Goal: Task Accomplishment & Management: Manage account settings

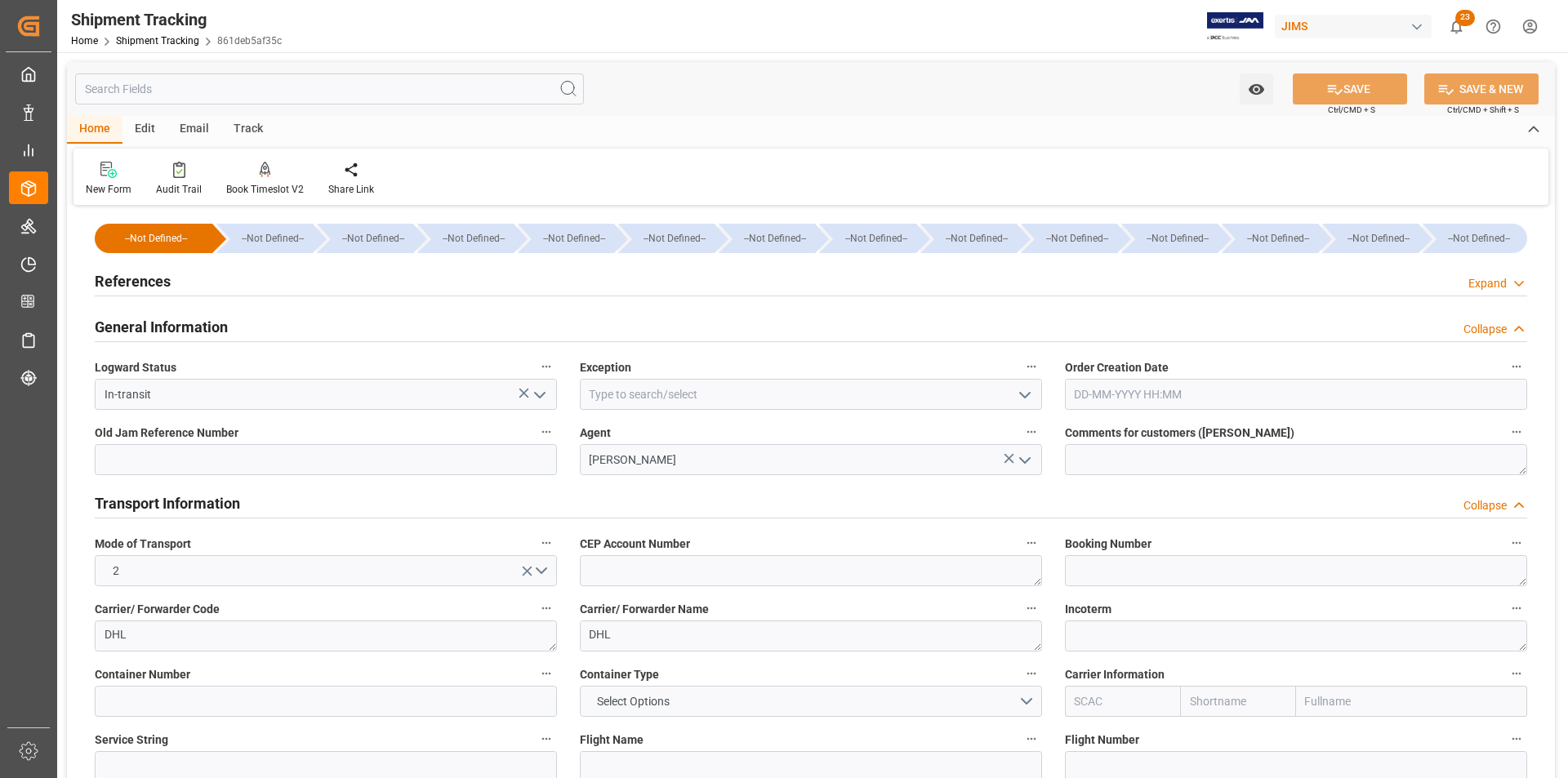
scroll to position [163, 0]
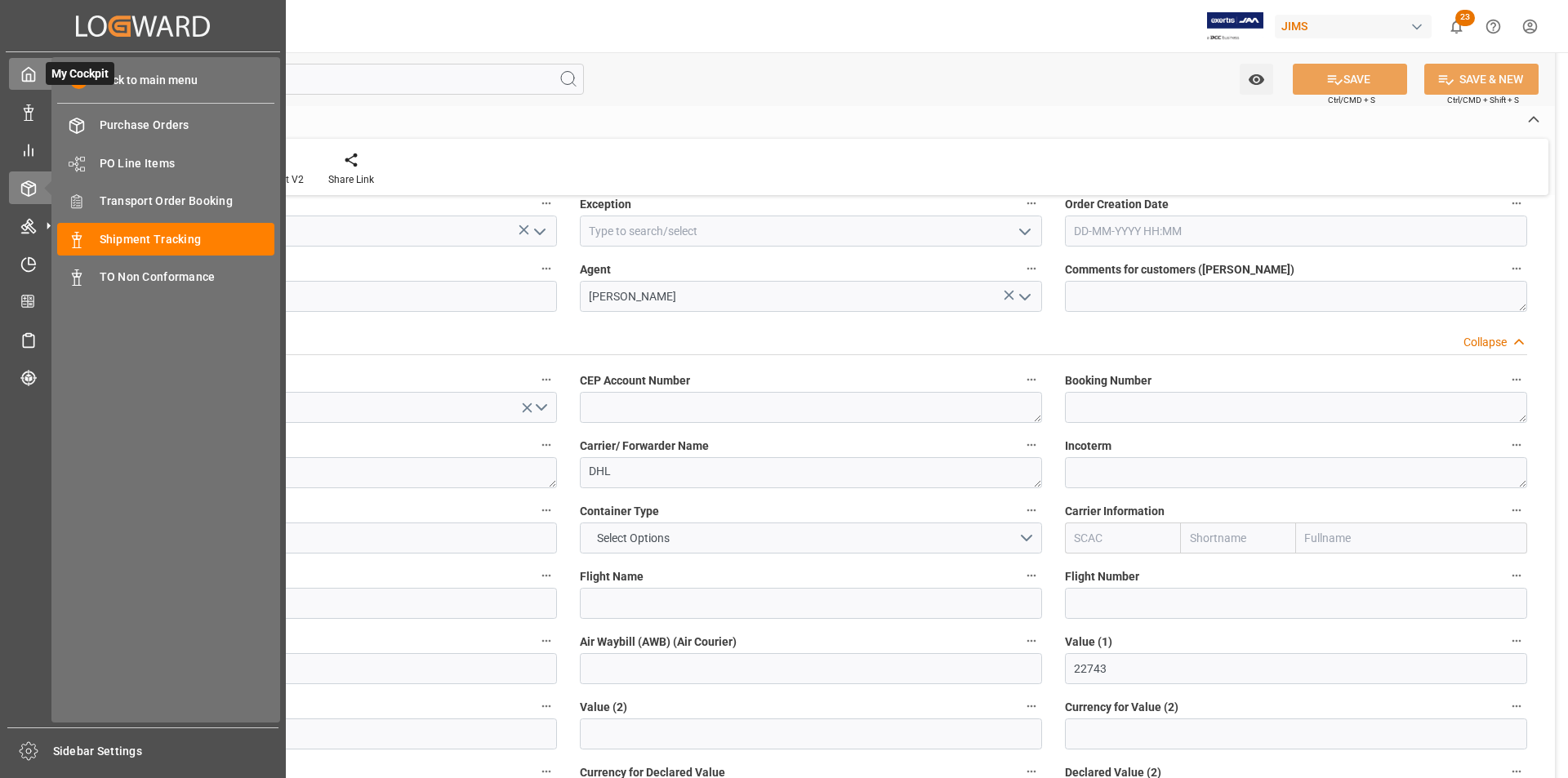
click at [29, 74] on polyline at bounding box center [29, 77] width 4 height 7
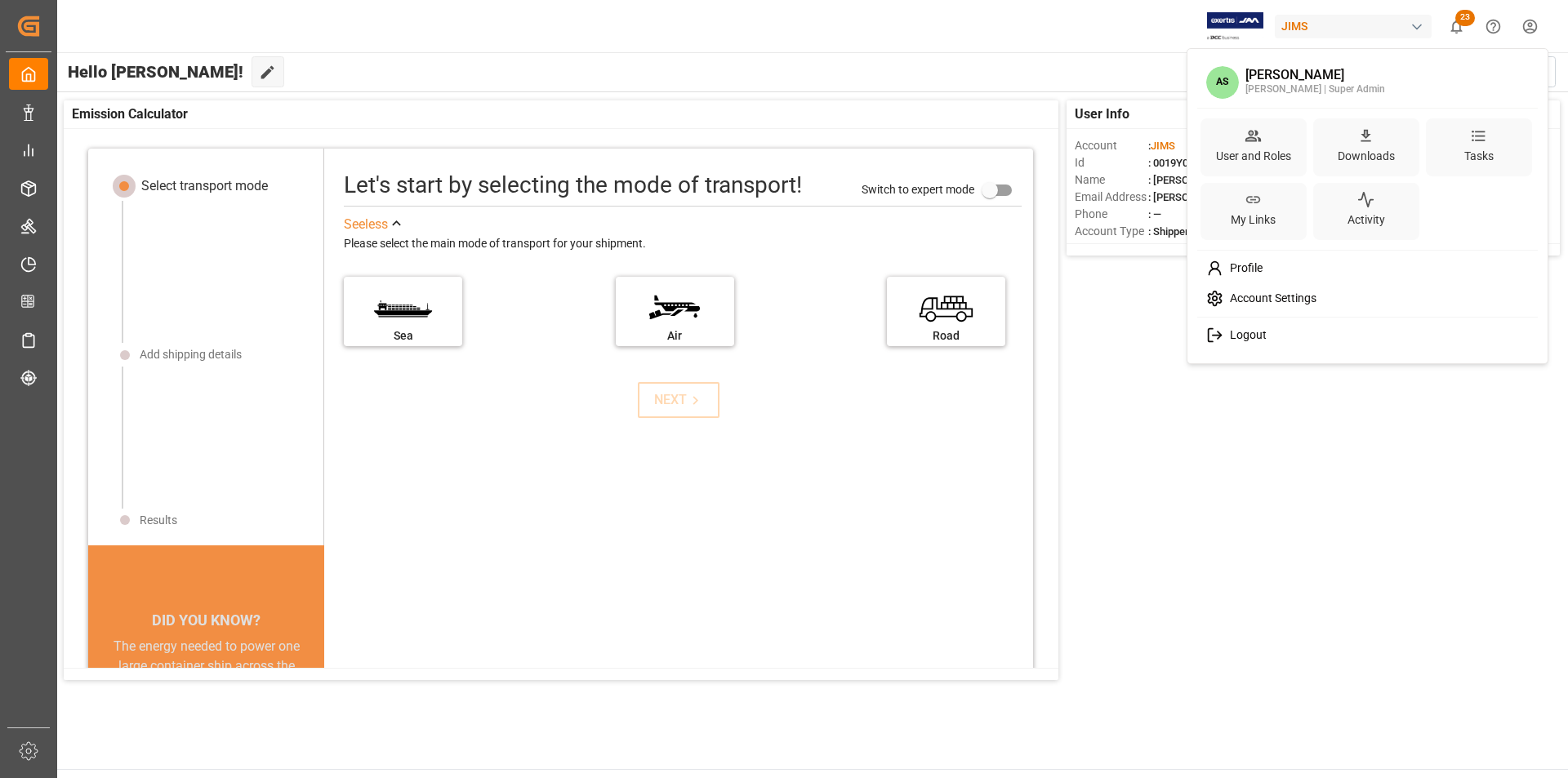
click at [1530, 25] on html "Created by potrace 1.15, written by [PERSON_NAME] [DATE]-[DATE] Created by potr…" at bounding box center [784, 389] width 1568 height 778
click at [1236, 159] on div "User and Roles" at bounding box center [1253, 156] width 82 height 24
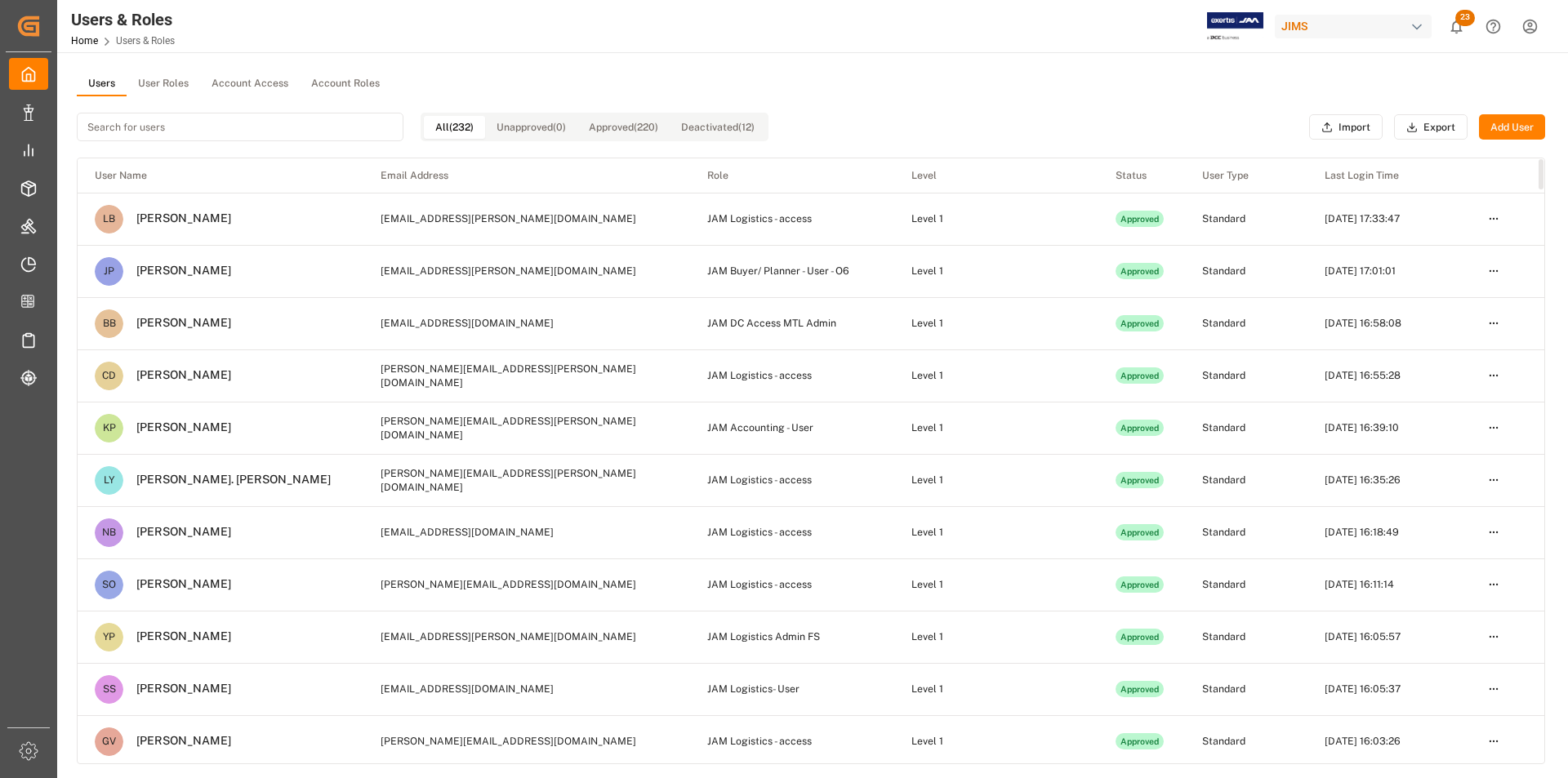
click at [321, 122] on input at bounding box center [240, 126] width 327 height 29
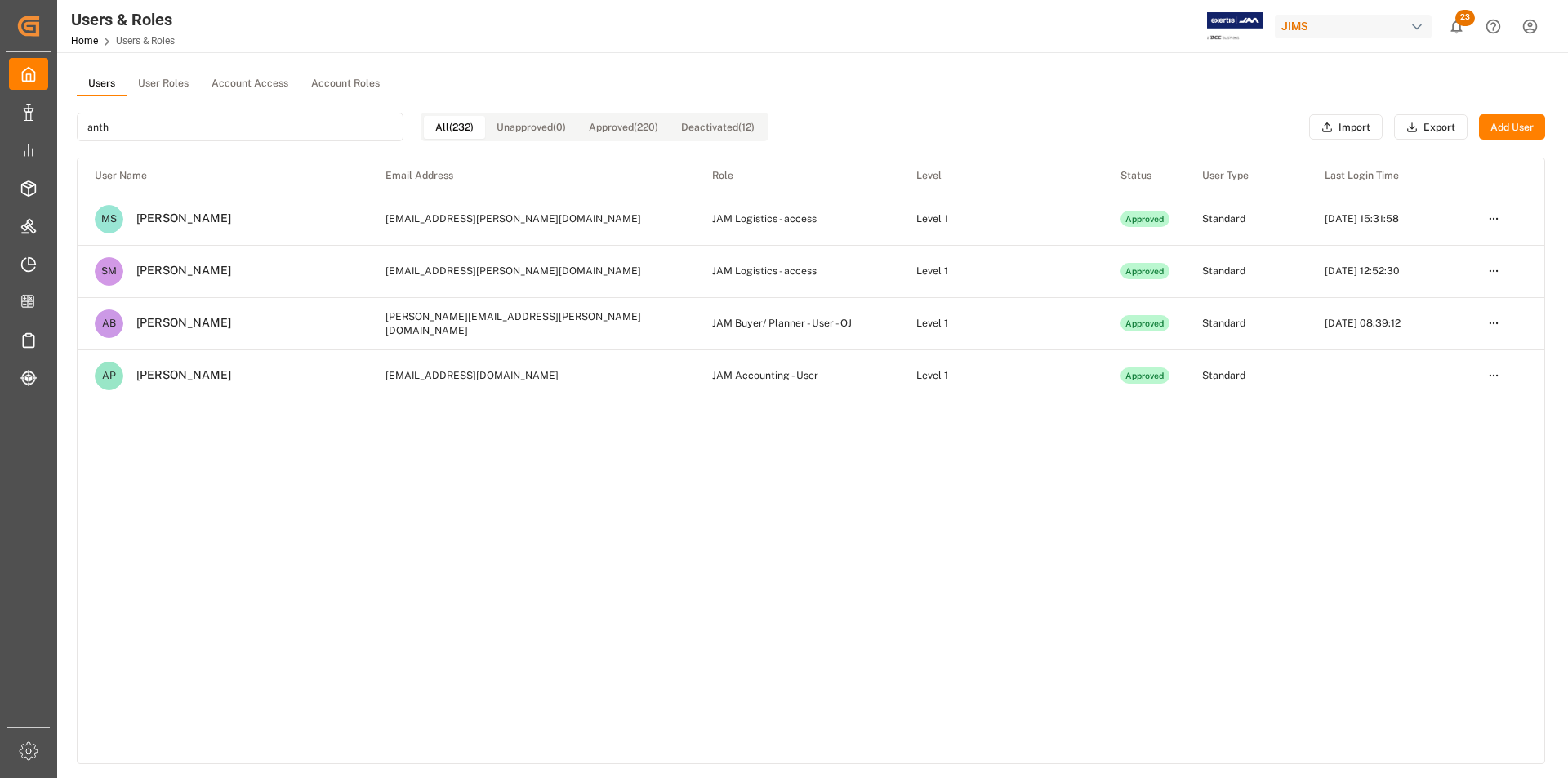
type input "anth"
click at [846, 322] on td "JAM Buyer/ Planner - User - OJ" at bounding box center [797, 323] width 204 height 52
click at [158, 313] on td "AB [PERSON_NAME]" at bounding box center [223, 324] width 290 height 51
click at [168, 315] on td "AB [PERSON_NAME]" at bounding box center [223, 324] width 290 height 51
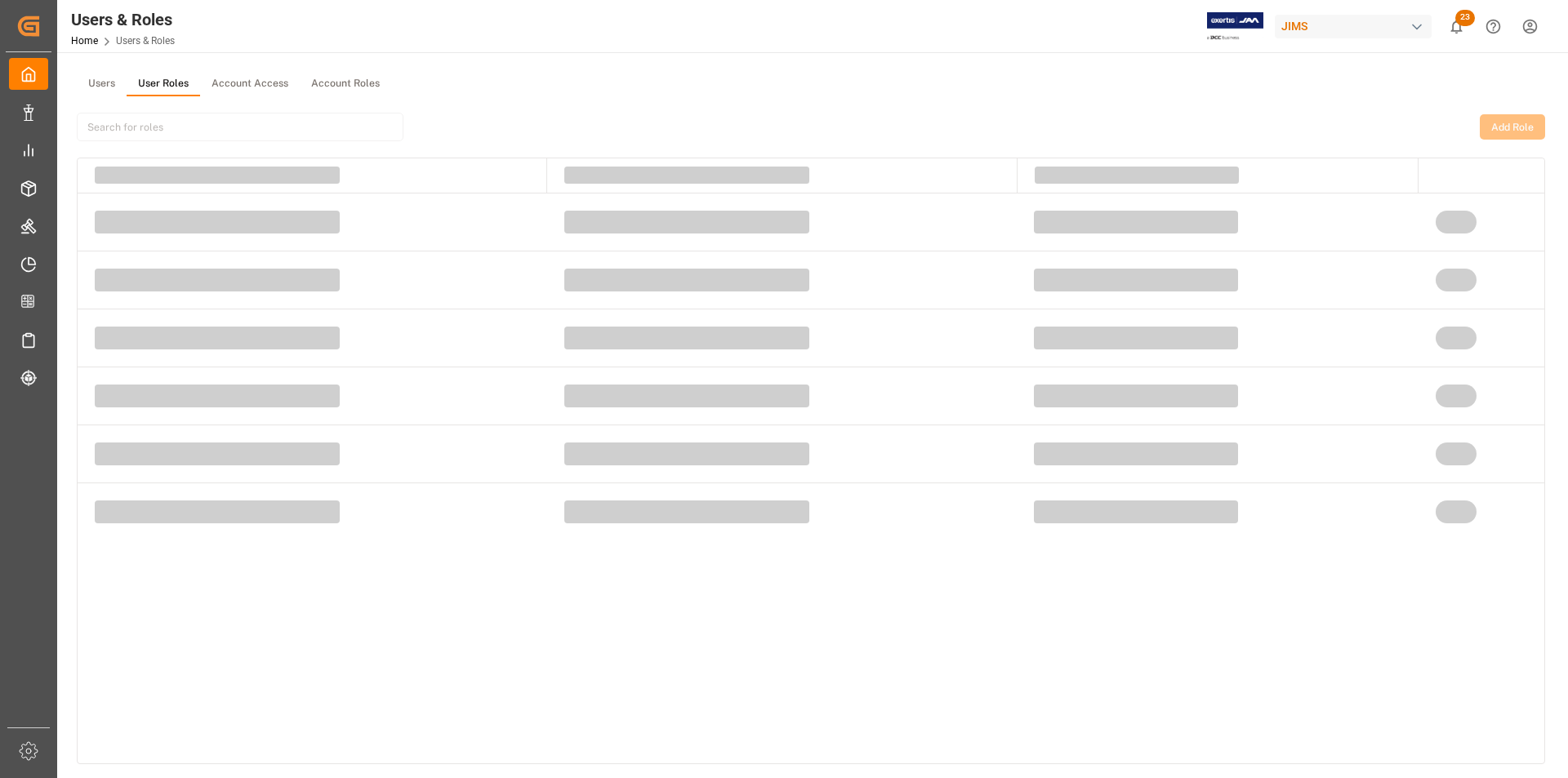
click at [169, 83] on button "User Roles" at bounding box center [163, 84] width 73 height 25
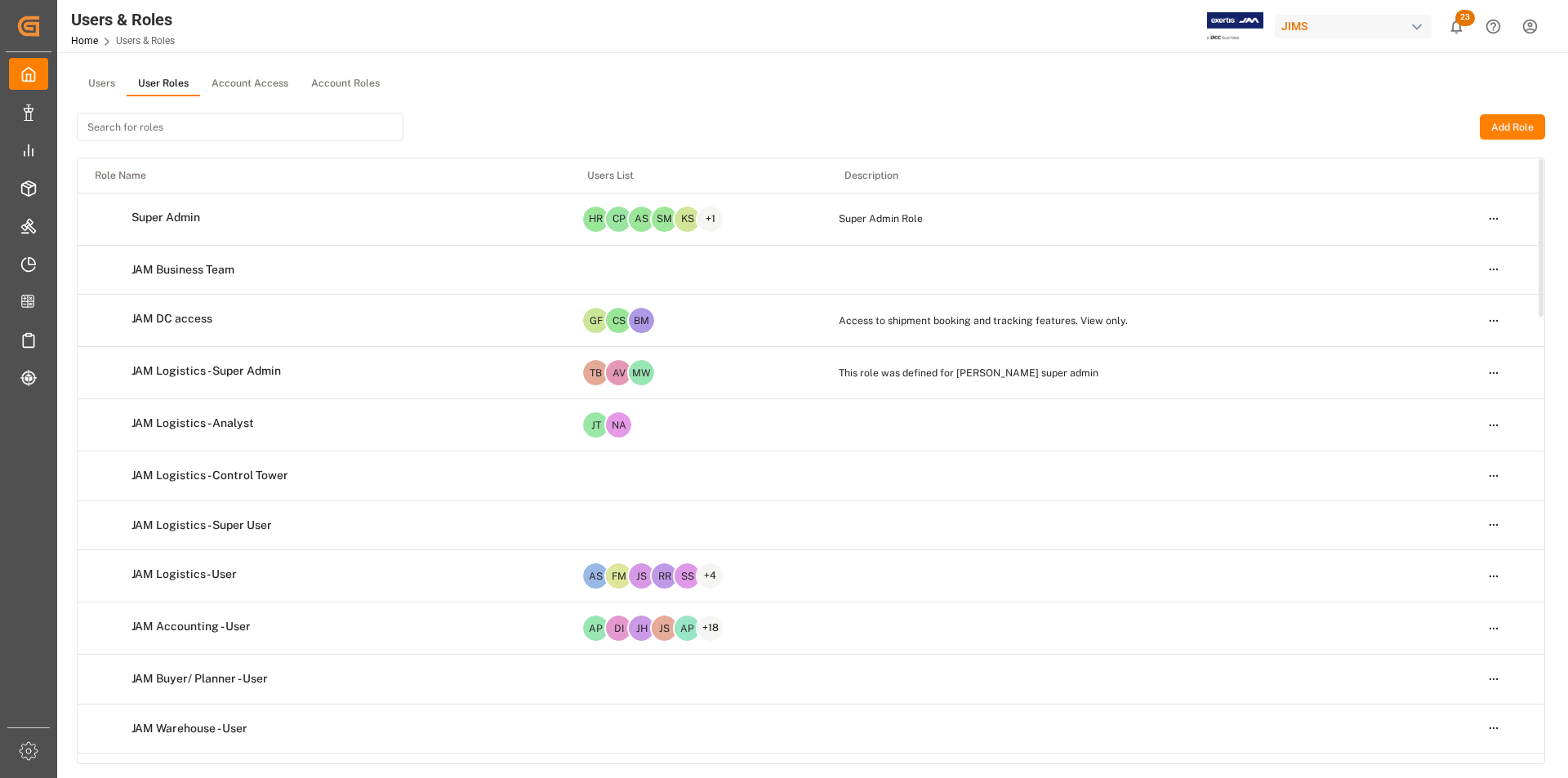
click at [304, 127] on input at bounding box center [240, 126] width 327 height 29
type input "a"
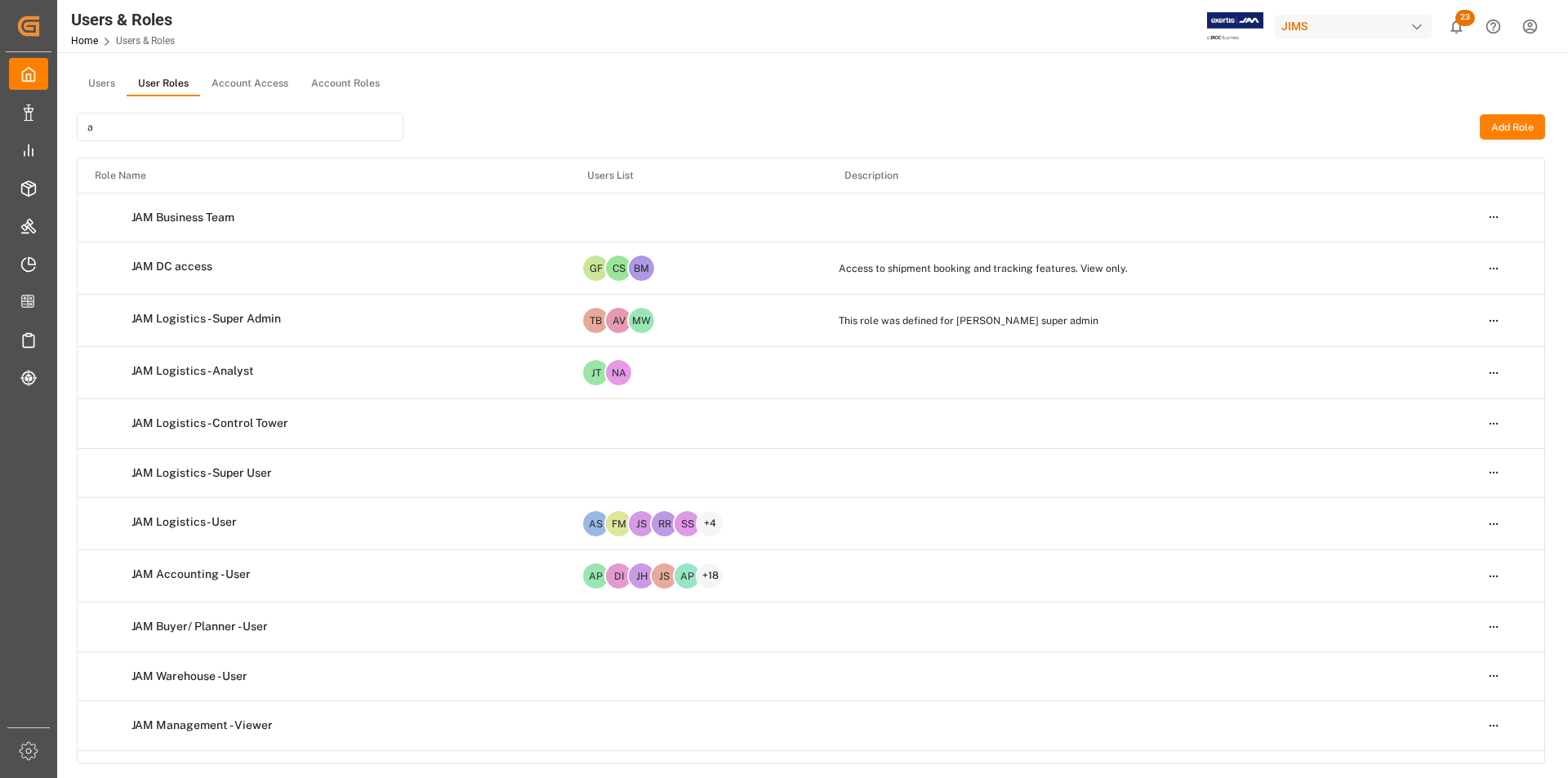
click at [218, 83] on button "Account Access" at bounding box center [250, 84] width 100 height 25
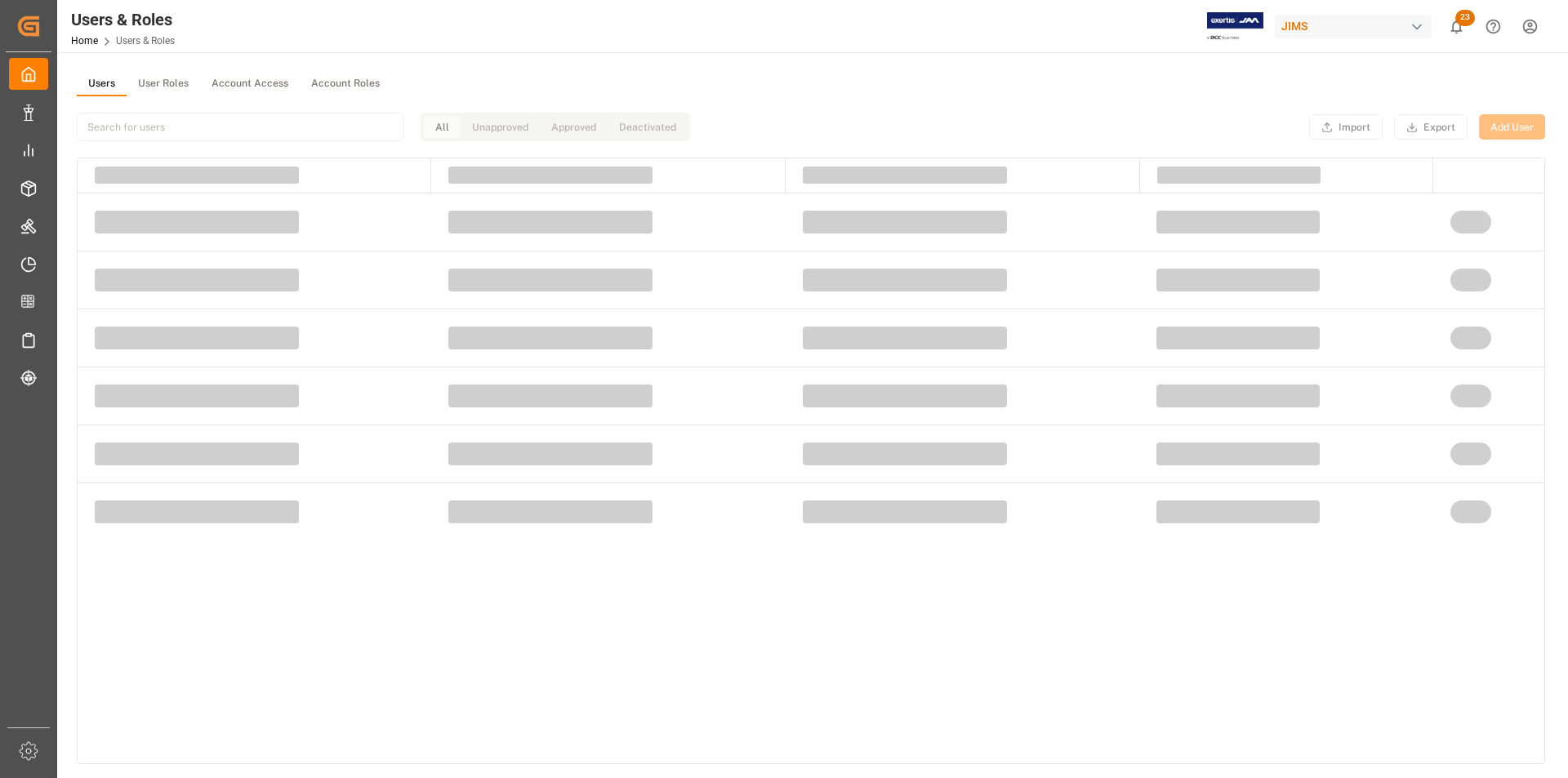
click at [117, 88] on button "Users" at bounding box center [102, 84] width 49 height 25
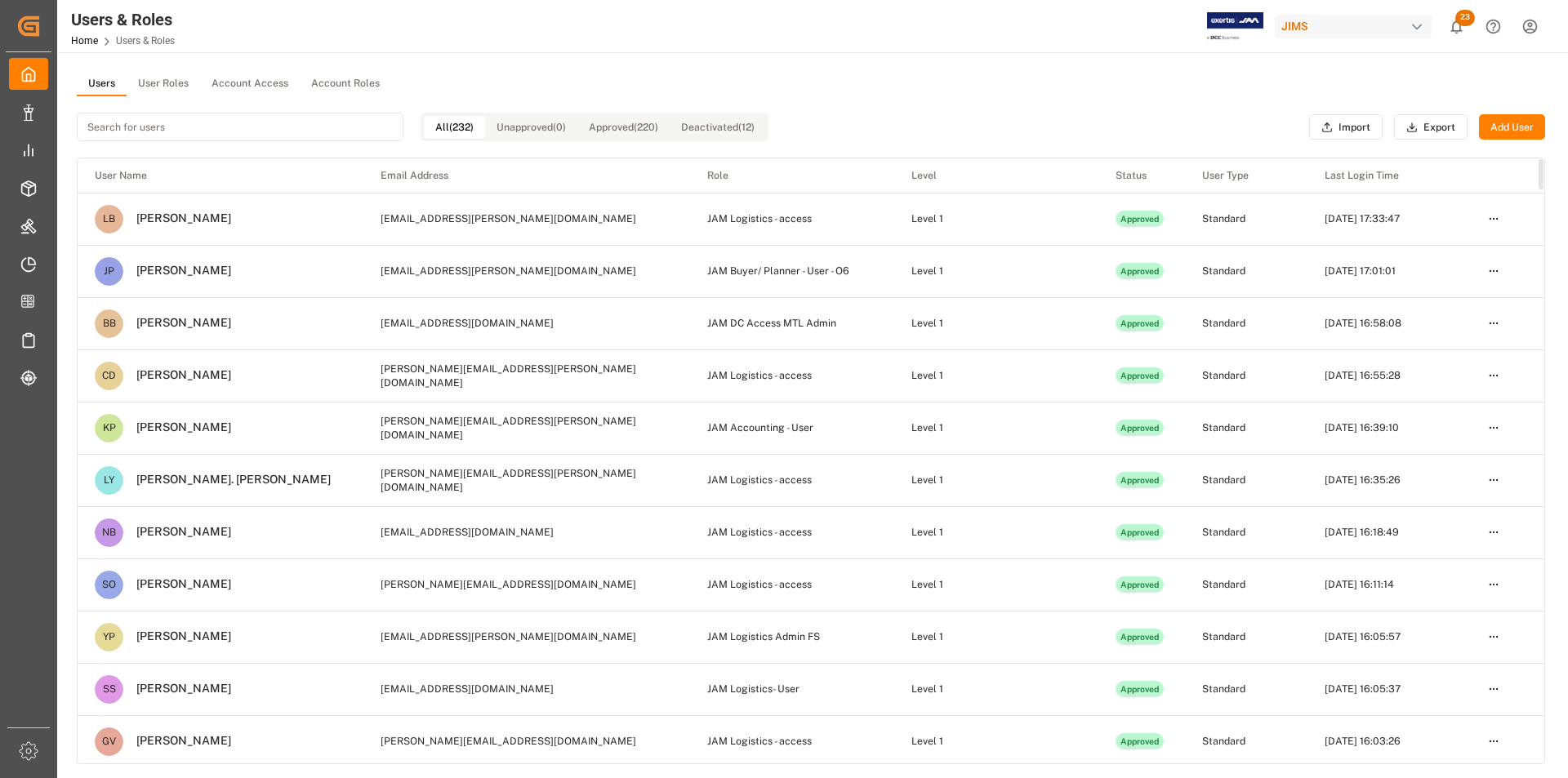
click at [326, 226] on td "LB [PERSON_NAME]" at bounding box center [220, 219] width 285 height 51
click at [355, 134] on input at bounding box center [240, 126] width 327 height 29
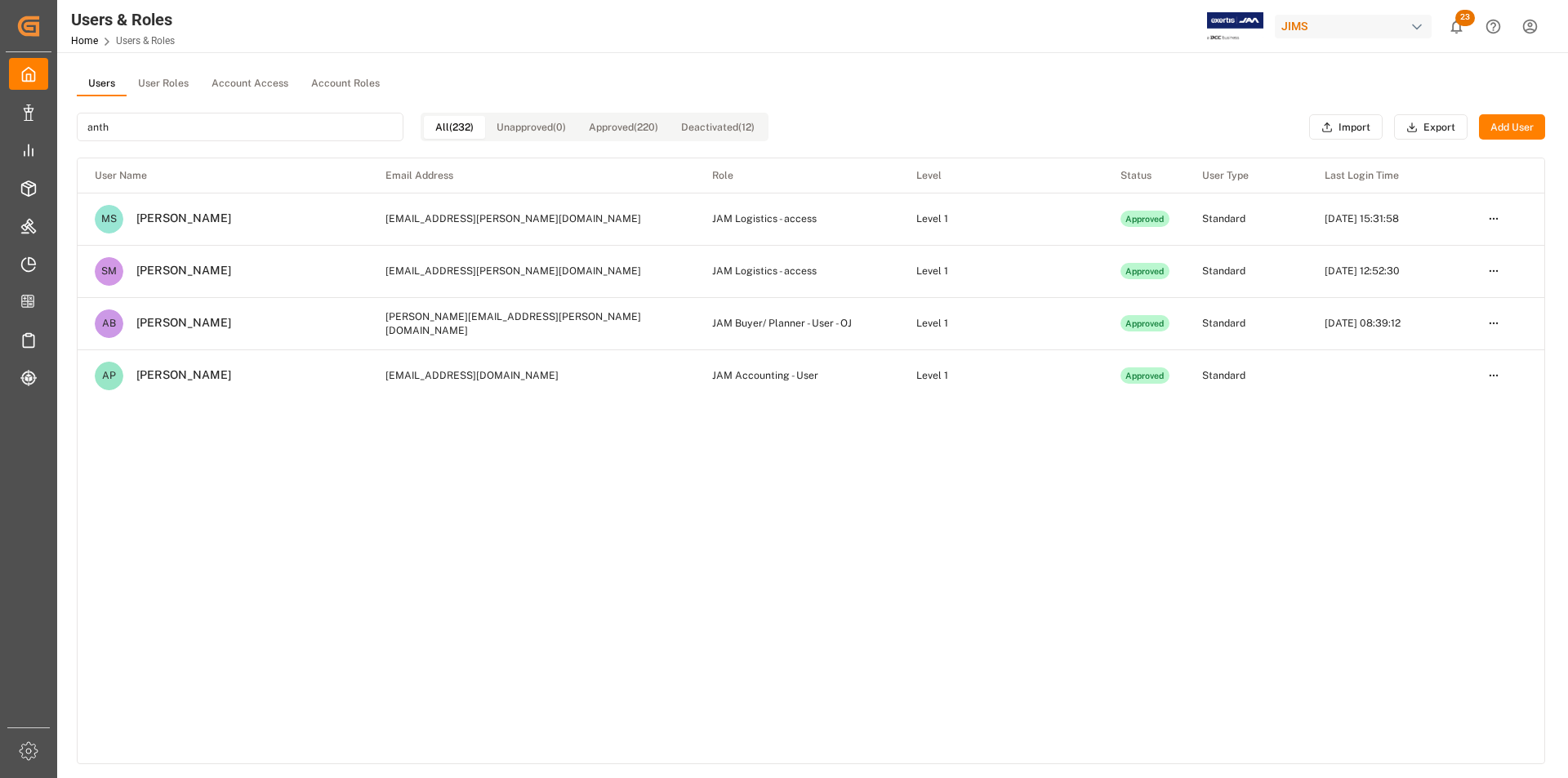
type input "anth"
click at [1494, 325] on html "Created by potrace 1.15, written by [PERSON_NAME] [DATE]-[DATE] Created by potr…" at bounding box center [784, 389] width 1568 height 778
click at [1472, 345] on div "Edit" at bounding box center [1458, 352] width 84 height 23
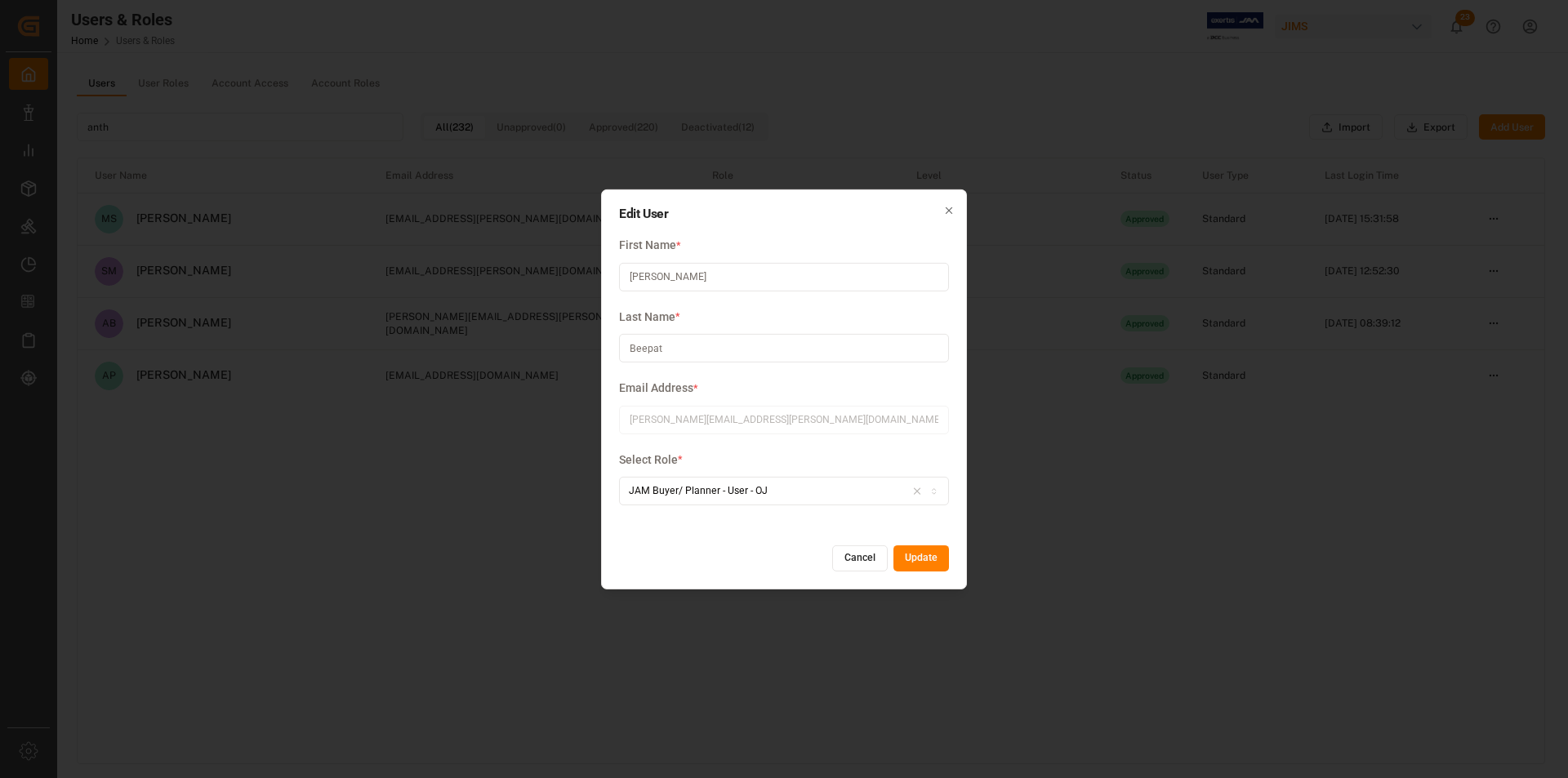
click at [922, 492] on icon "button" at bounding box center [917, 491] width 12 height 15
click at [889, 492] on div "Please select the option" at bounding box center [784, 491] width 323 height 15
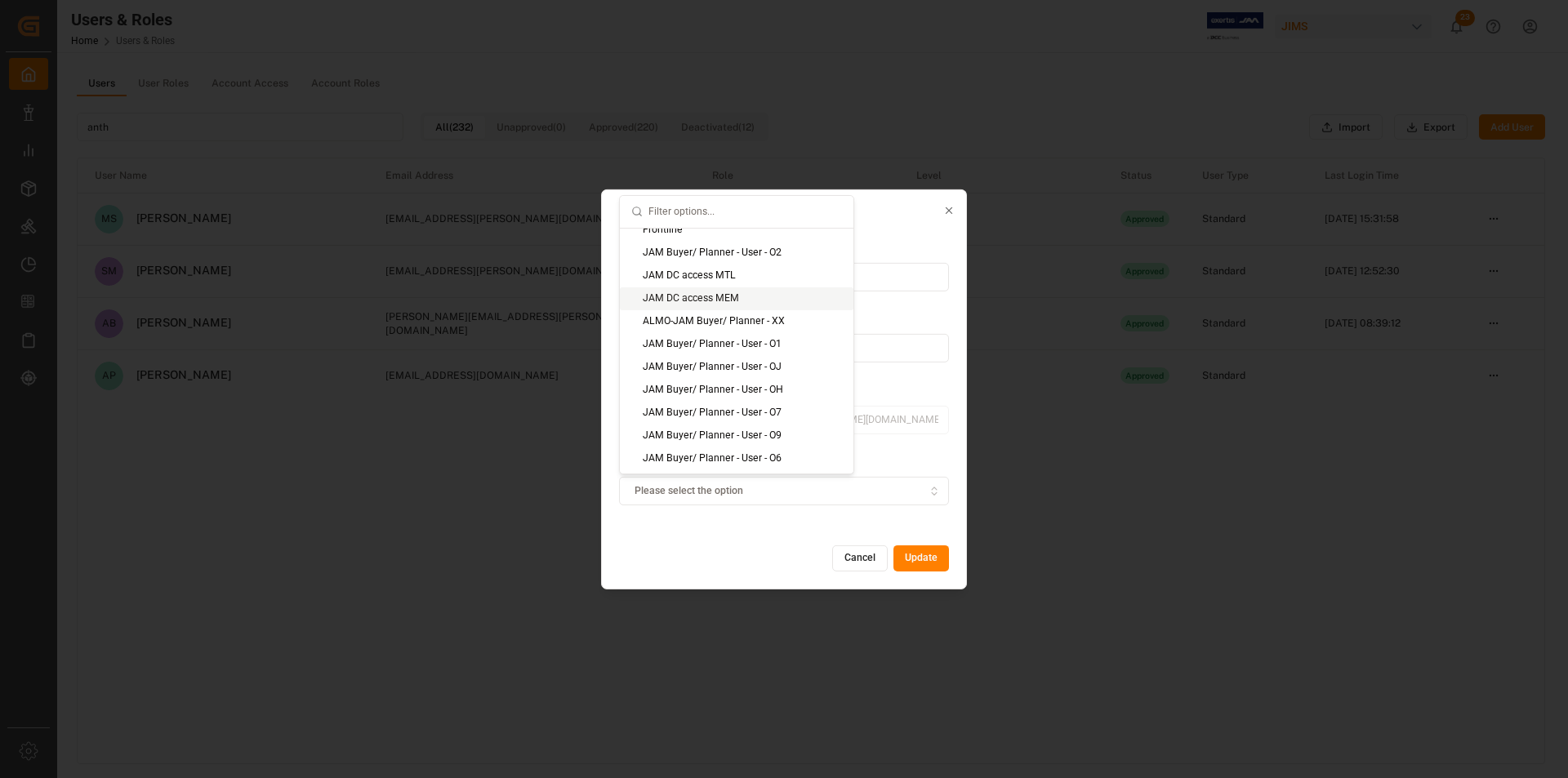
scroll to position [572, 0]
click at [758, 308] on div "JAM Buyer/ Planner - User - OH" at bounding box center [737, 308] width 233 height 23
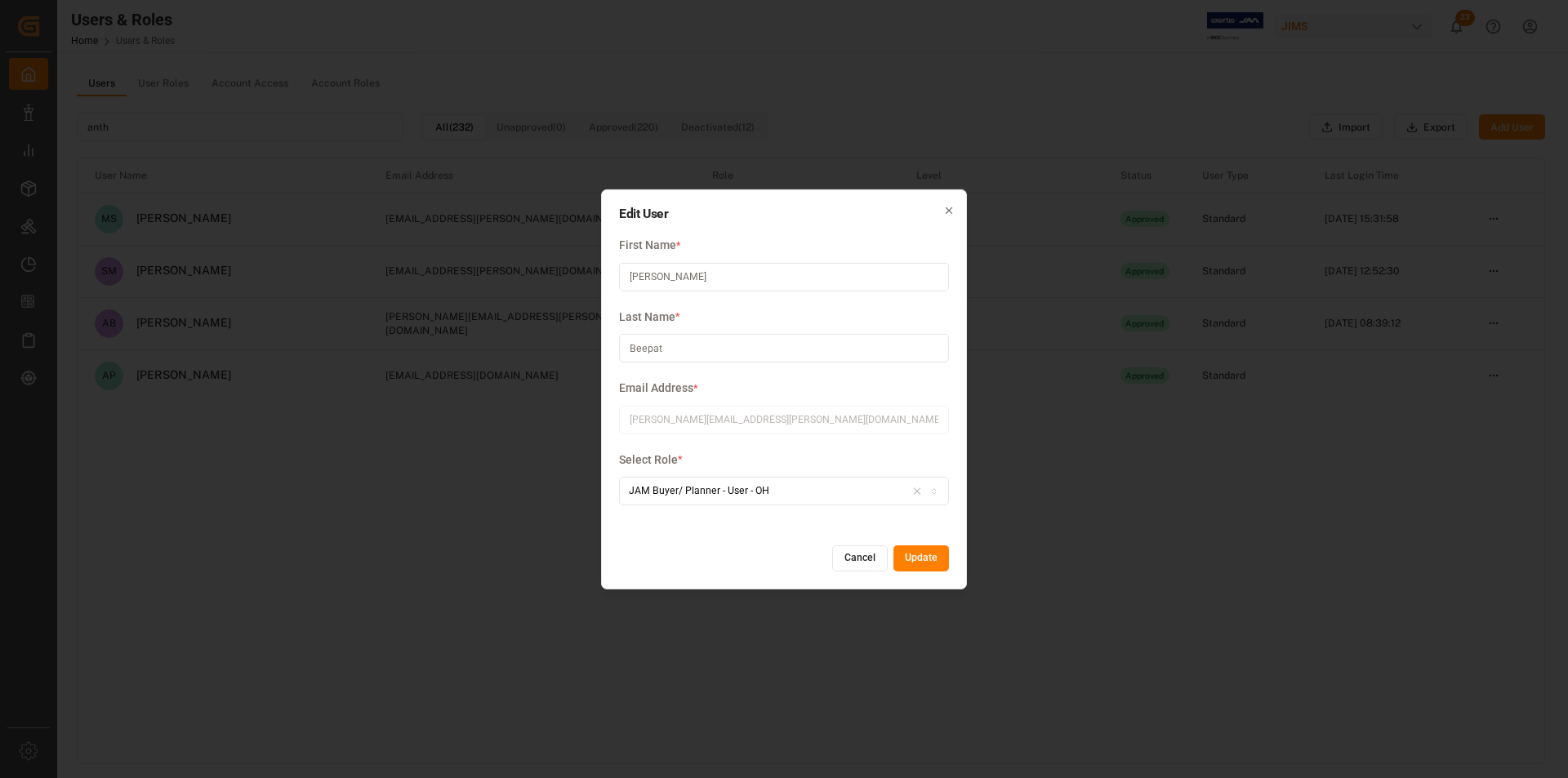
click at [932, 564] on button "Update" at bounding box center [921, 558] width 55 height 26
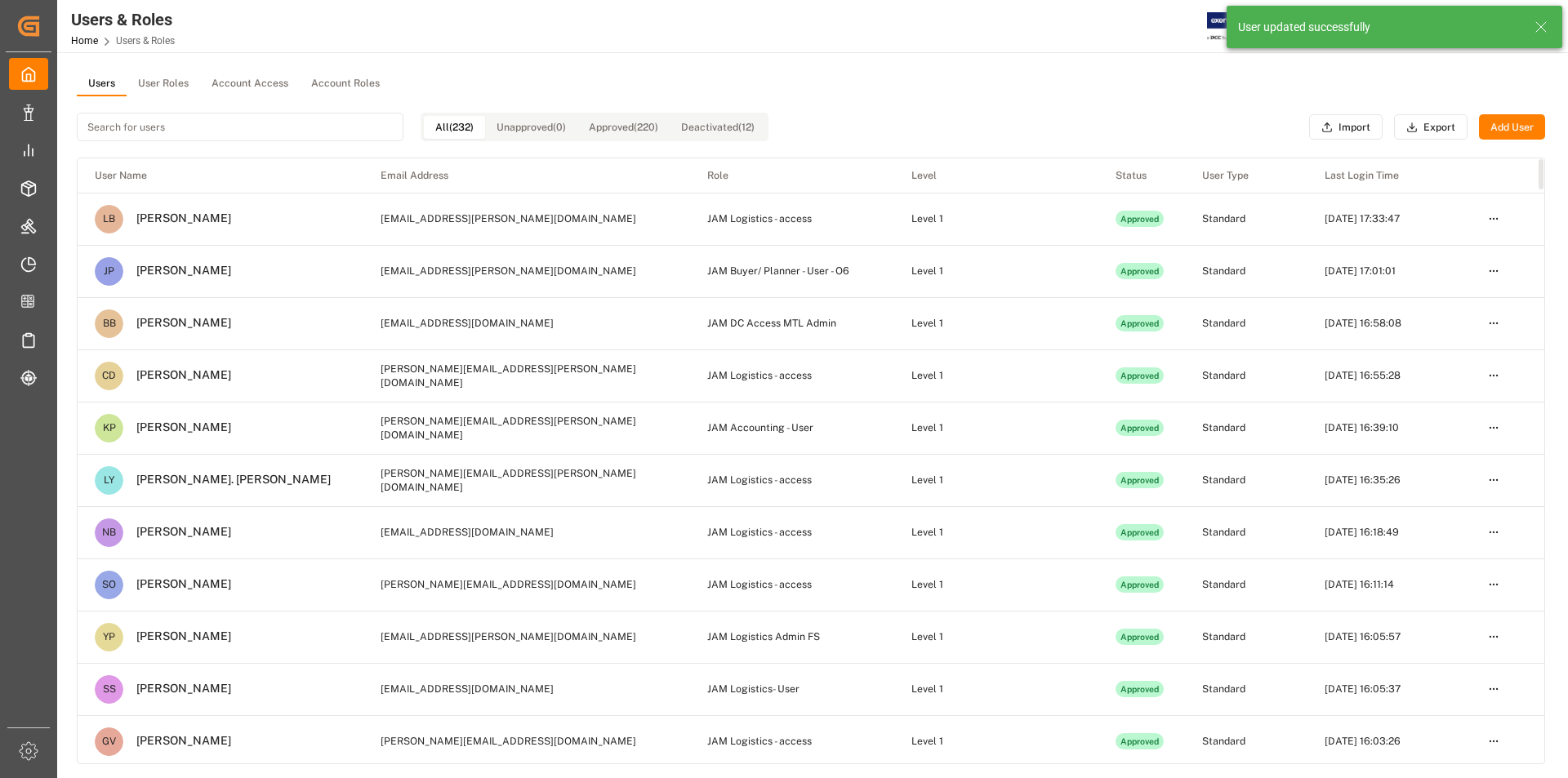
click at [172, 78] on button "User Roles" at bounding box center [163, 84] width 73 height 25
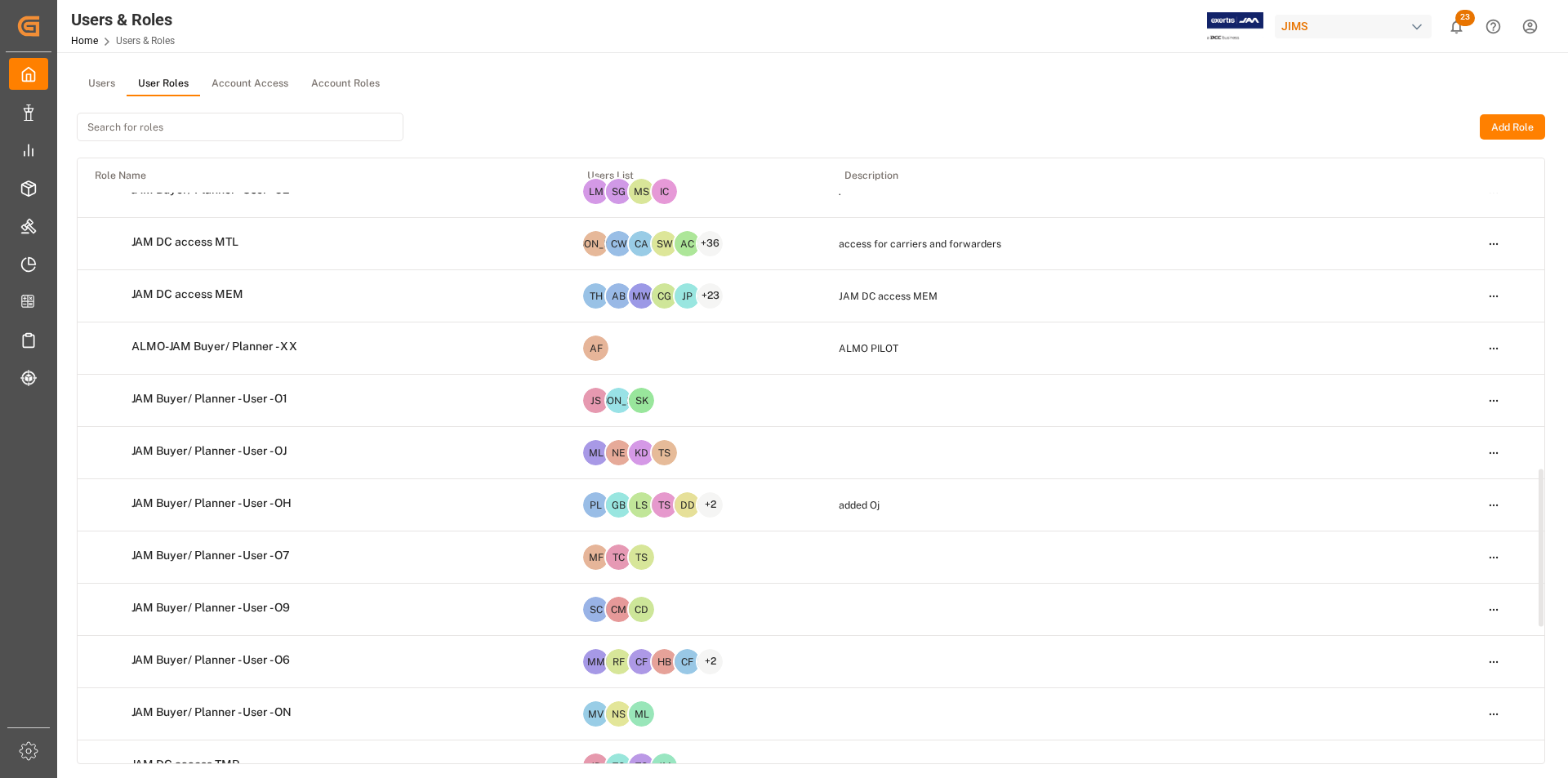
scroll to position [1306, 0]
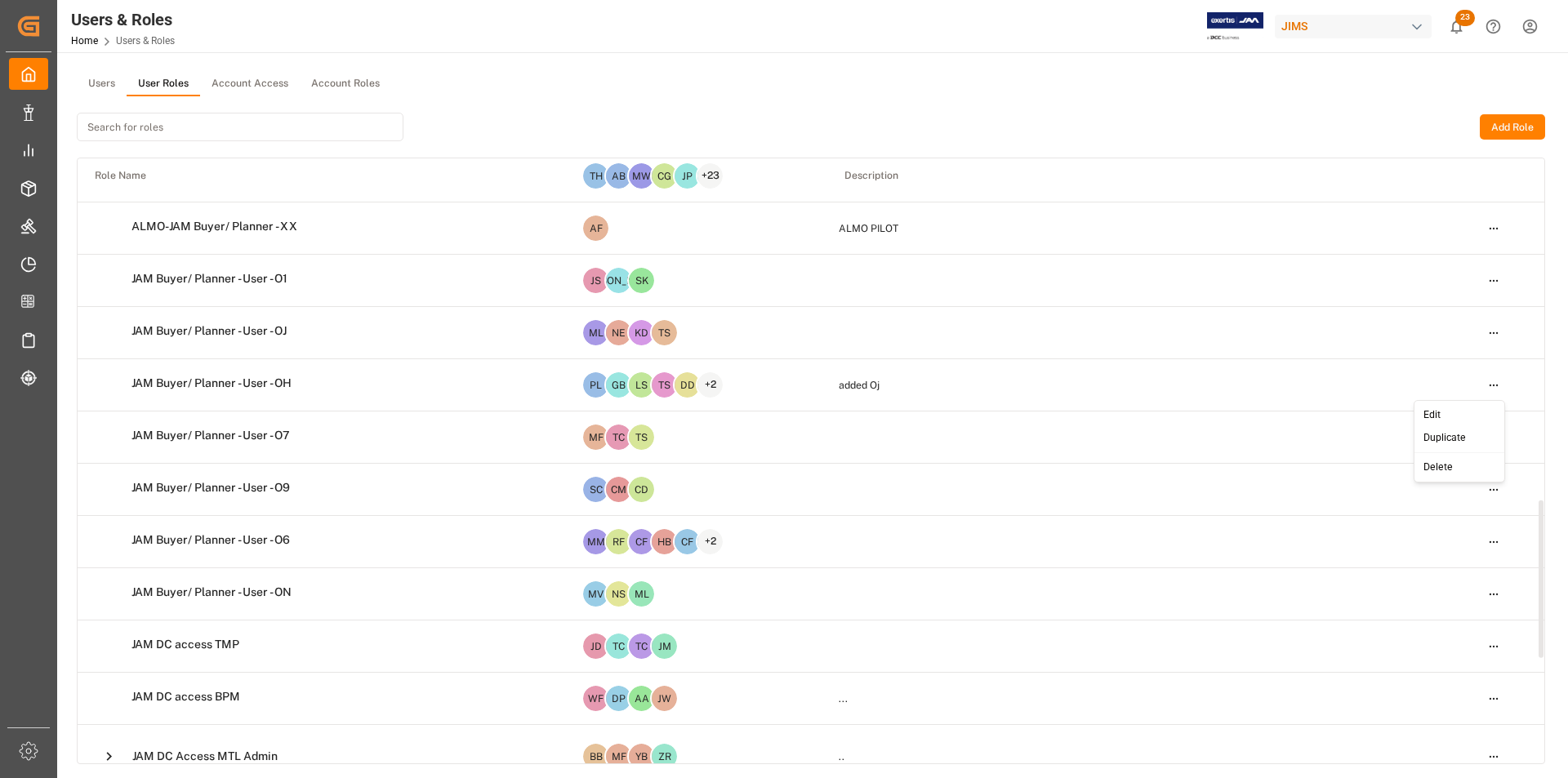
click at [1497, 387] on html "Created by potrace 1.15, written by [PERSON_NAME] [DATE]-[DATE] Created by potr…" at bounding box center [784, 389] width 1568 height 778
click at [1466, 410] on div "Edit" at bounding box center [1458, 415] width 84 height 23
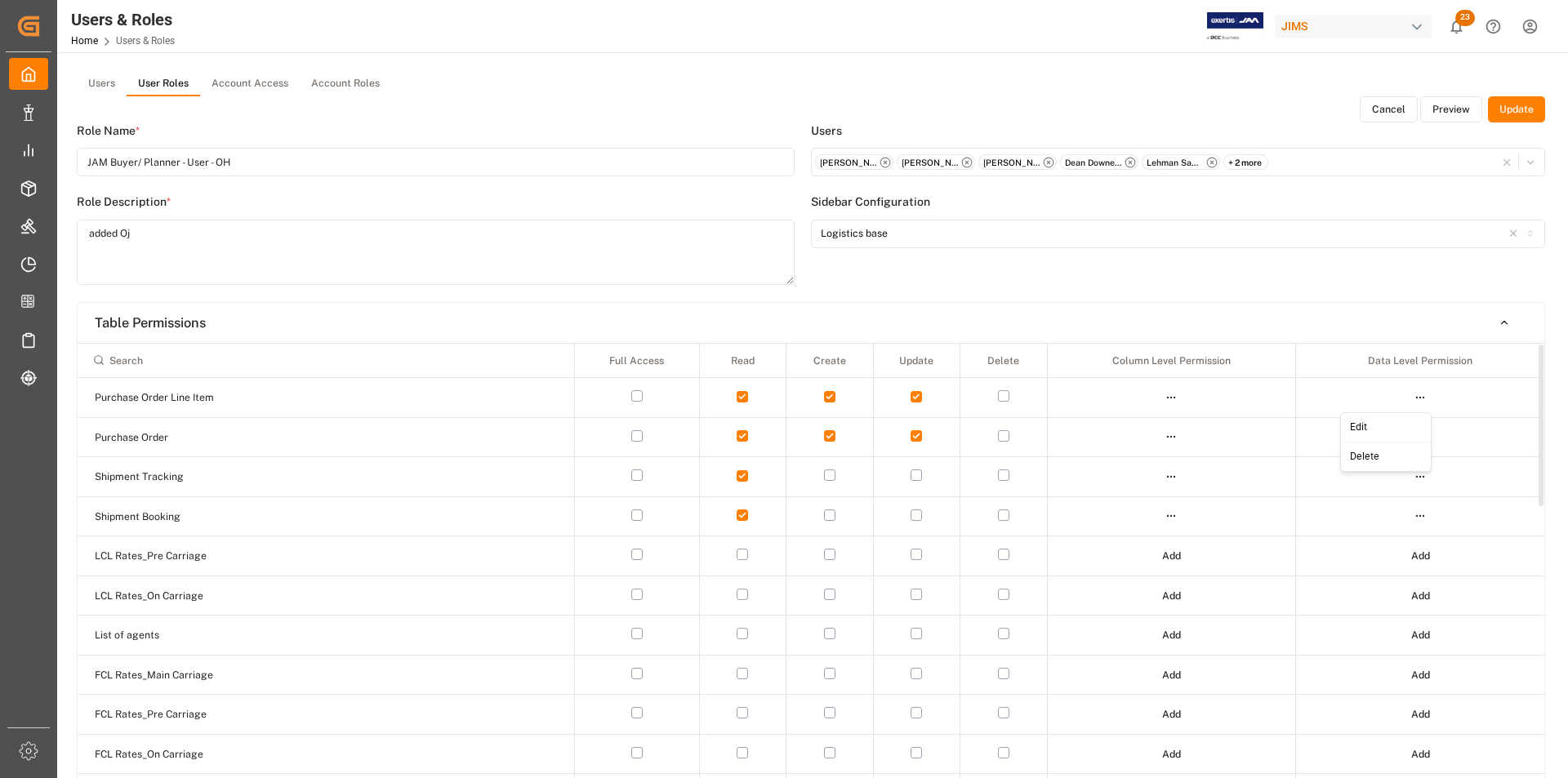
click at [1417, 398] on html "Created by potrace 1.15, written by [PERSON_NAME] [DATE]-[DATE] Created by potr…" at bounding box center [784, 389] width 1568 height 778
click at [1405, 425] on div "Edit" at bounding box center [1385, 428] width 84 height 23
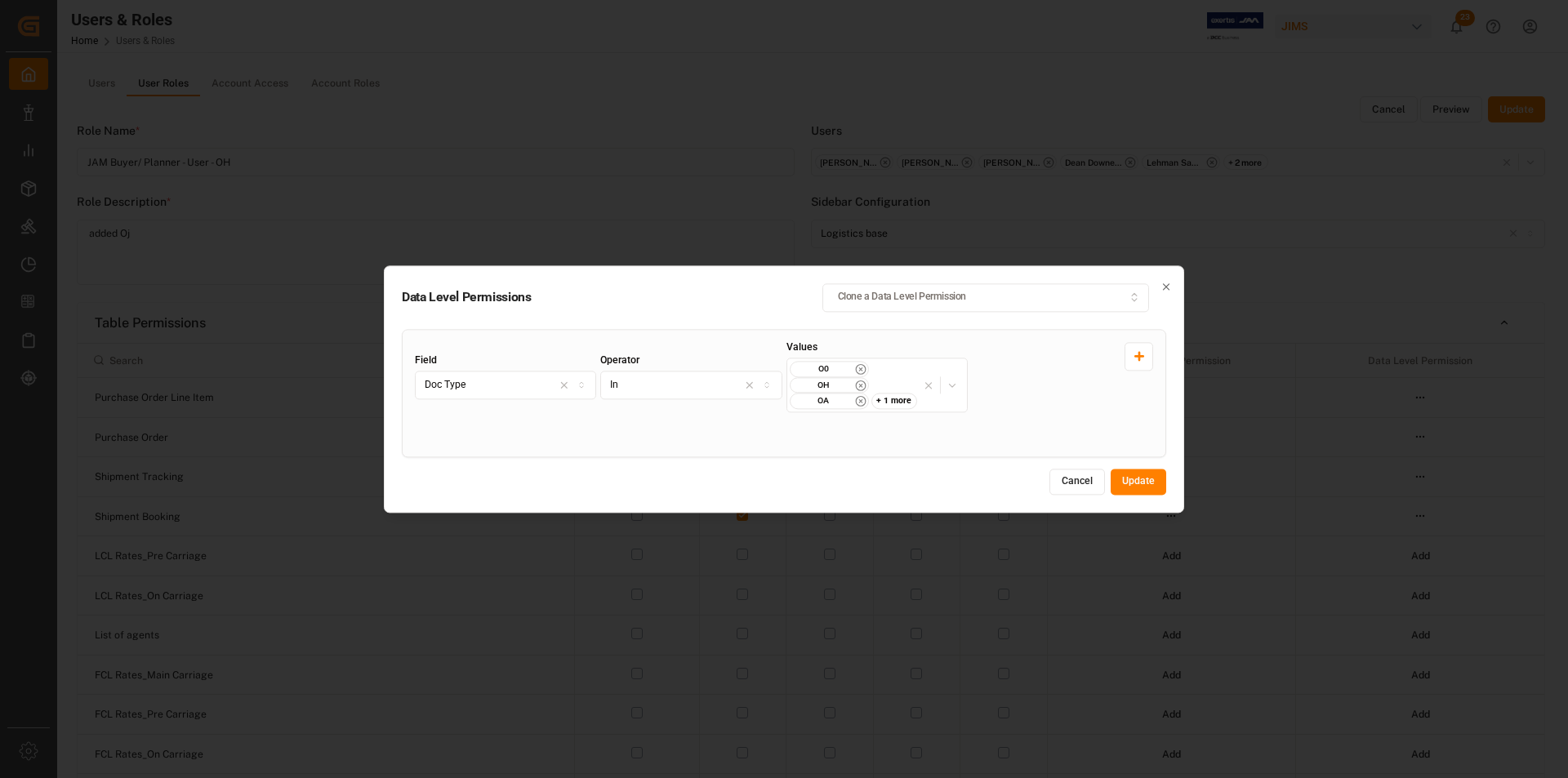
click at [1138, 480] on button "Update" at bounding box center [1138, 482] width 55 height 26
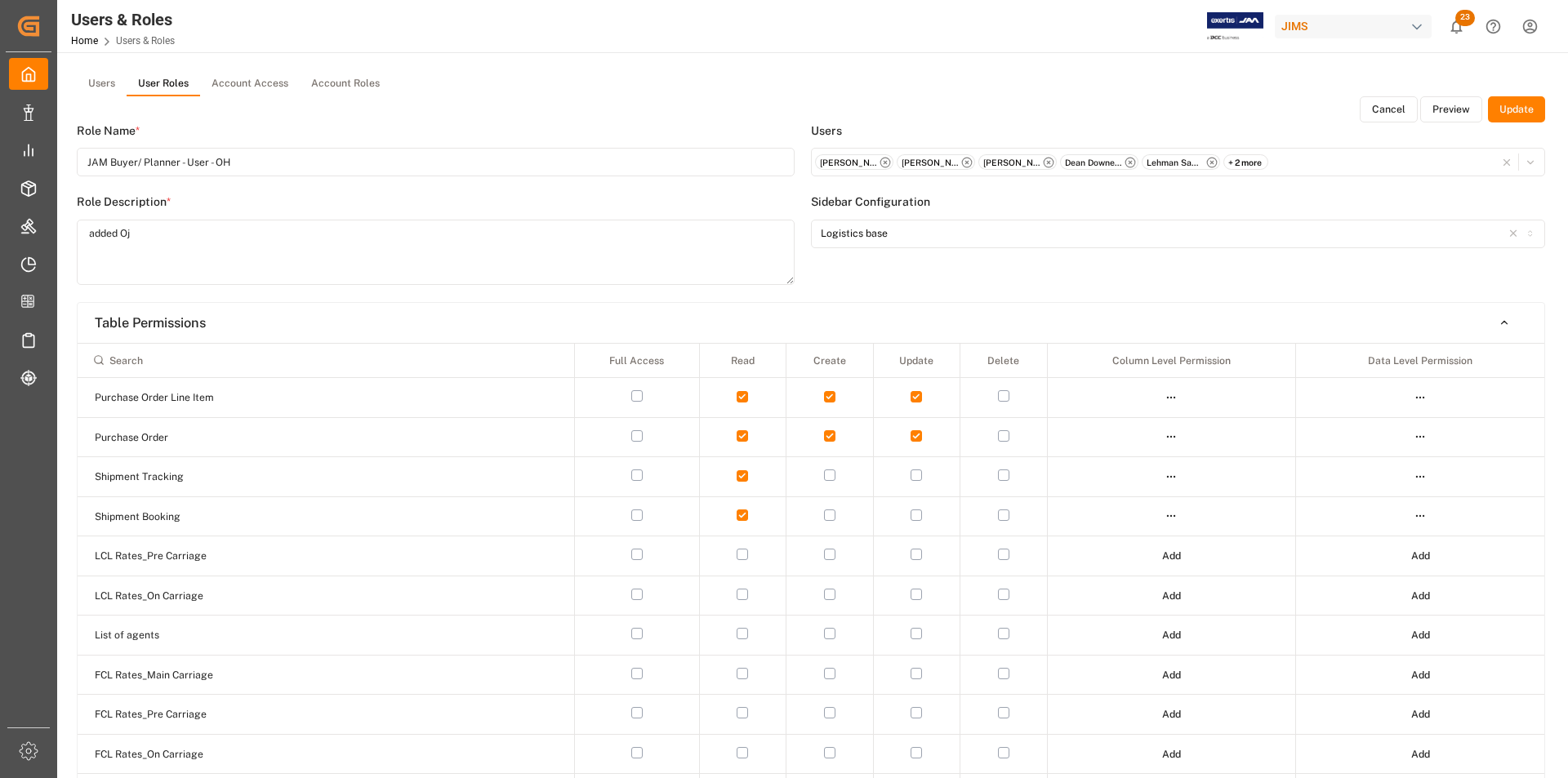
click at [1244, 165] on div "+ 2 more" at bounding box center [1245, 162] width 44 height 17
click at [1333, 188] on icon at bounding box center [1336, 194] width 7 height 12
click at [81, 37] on link "Home" at bounding box center [84, 41] width 27 height 12
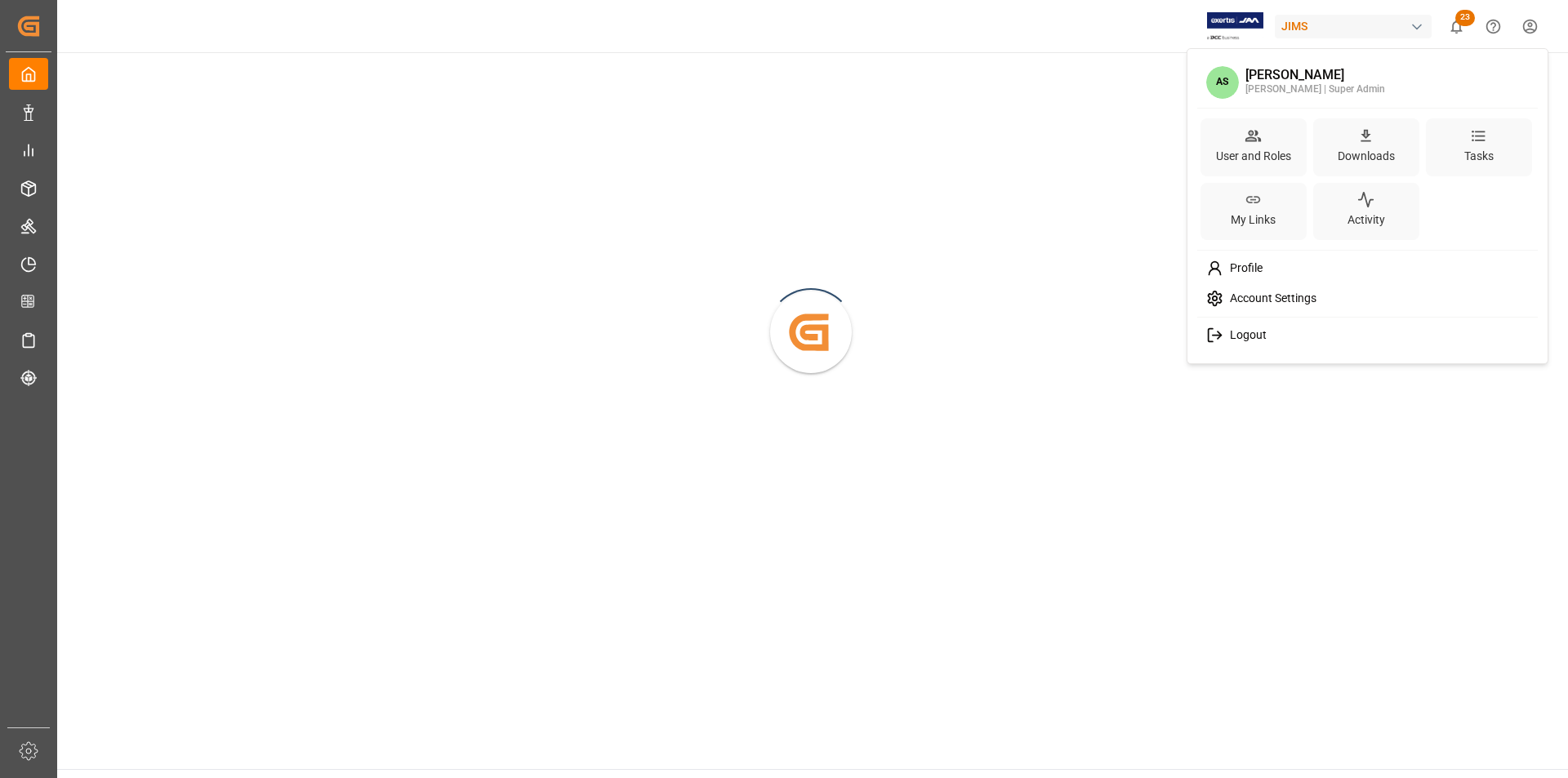
click at [1526, 30] on html "Created by potrace 1.15, written by [PERSON_NAME] [DATE]-[DATE] Created by potr…" at bounding box center [784, 389] width 1568 height 778
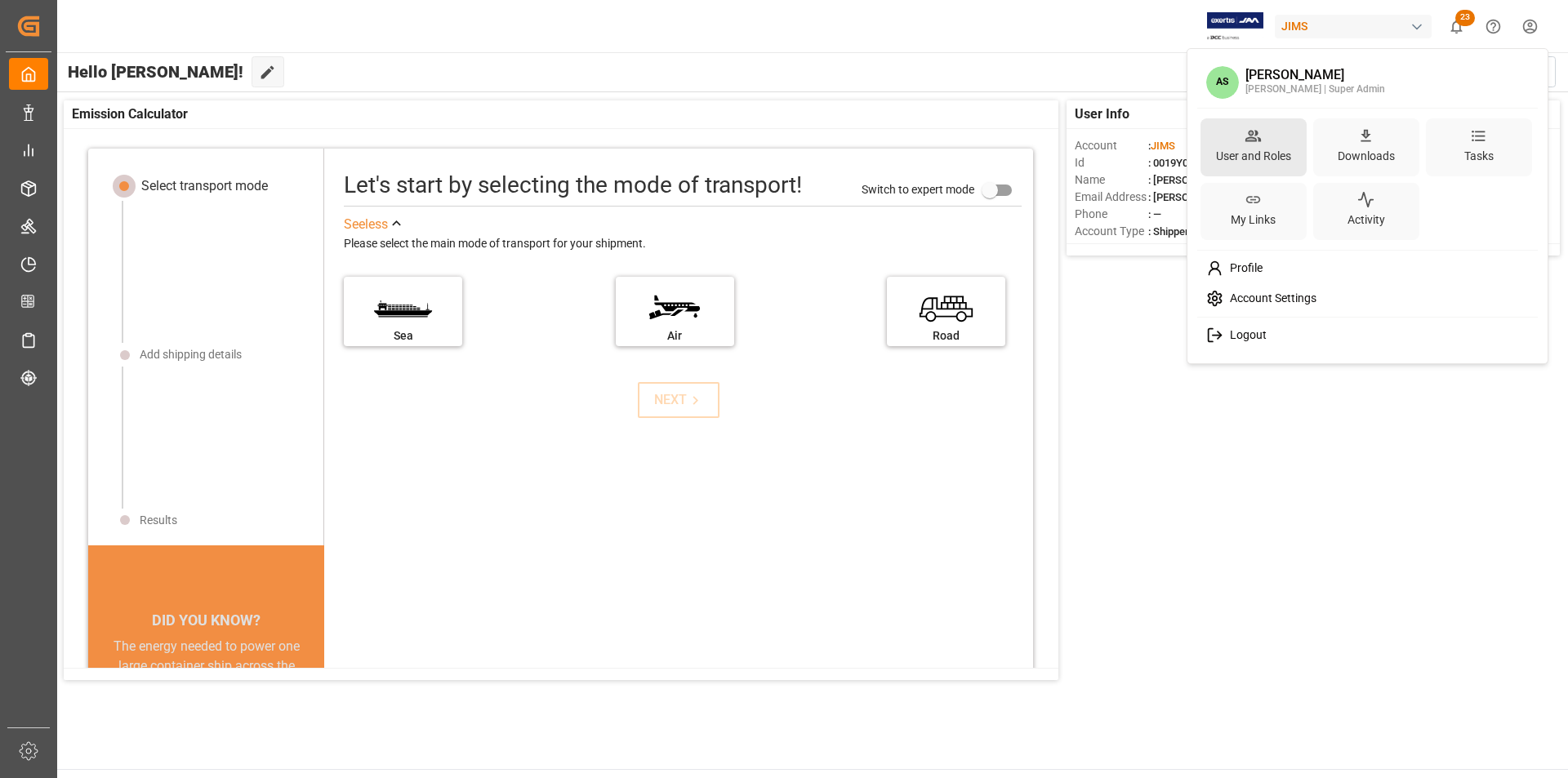
click at [1247, 144] on div "User and Roles" at bounding box center [1253, 156] width 82 height 24
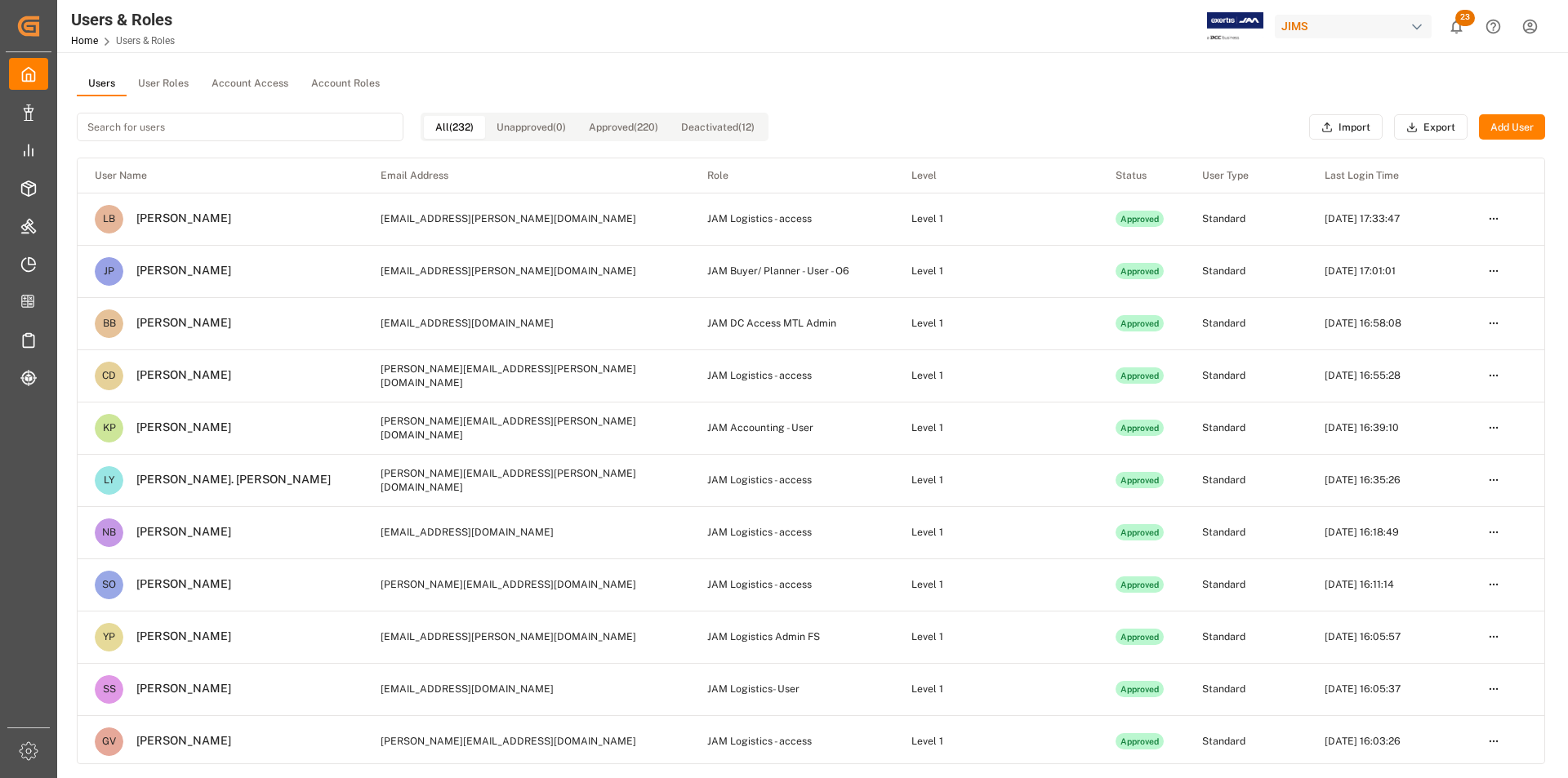
click at [165, 75] on button "User Roles" at bounding box center [163, 84] width 73 height 25
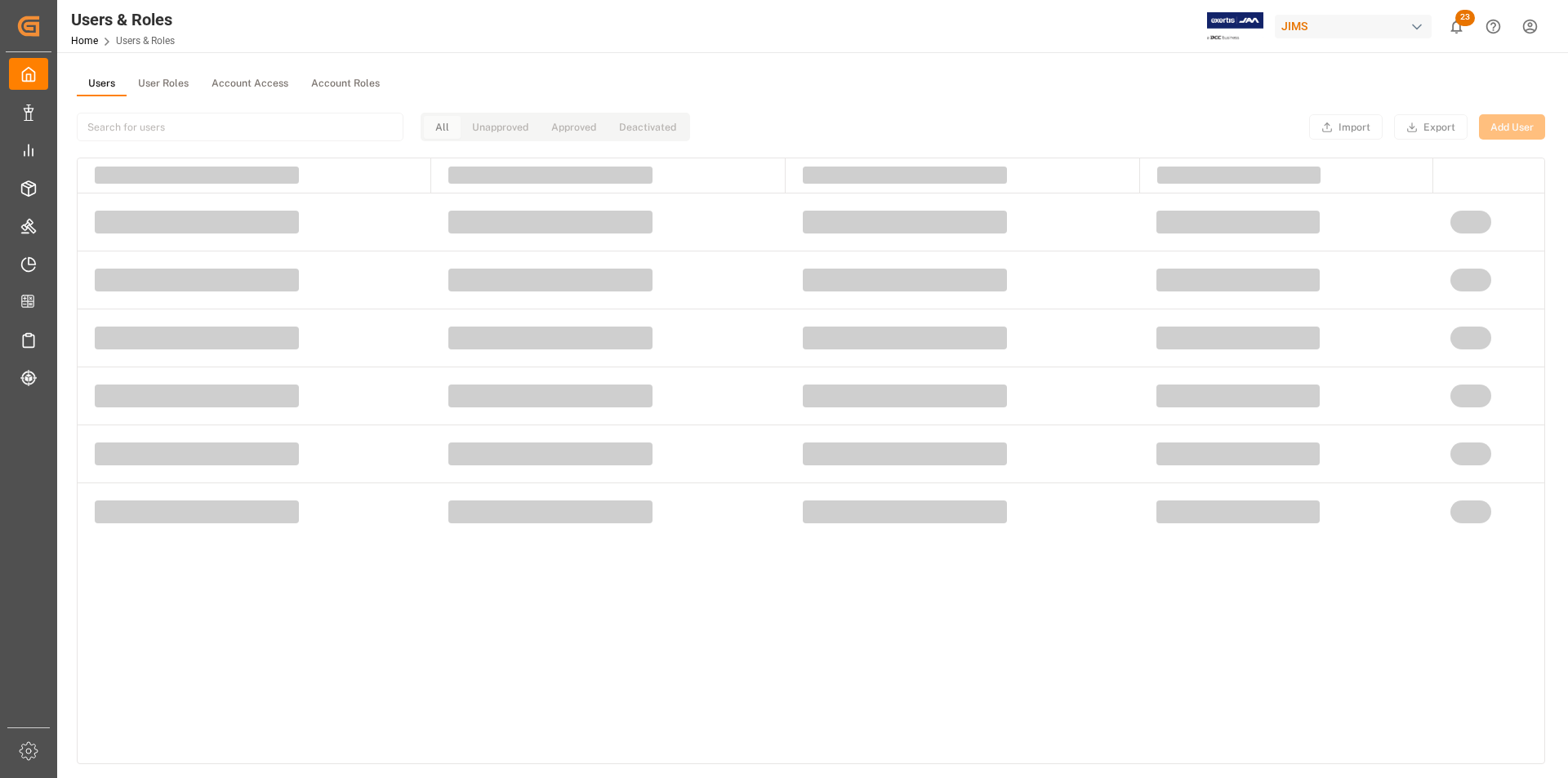
click at [100, 75] on button "Users" at bounding box center [102, 84] width 49 height 25
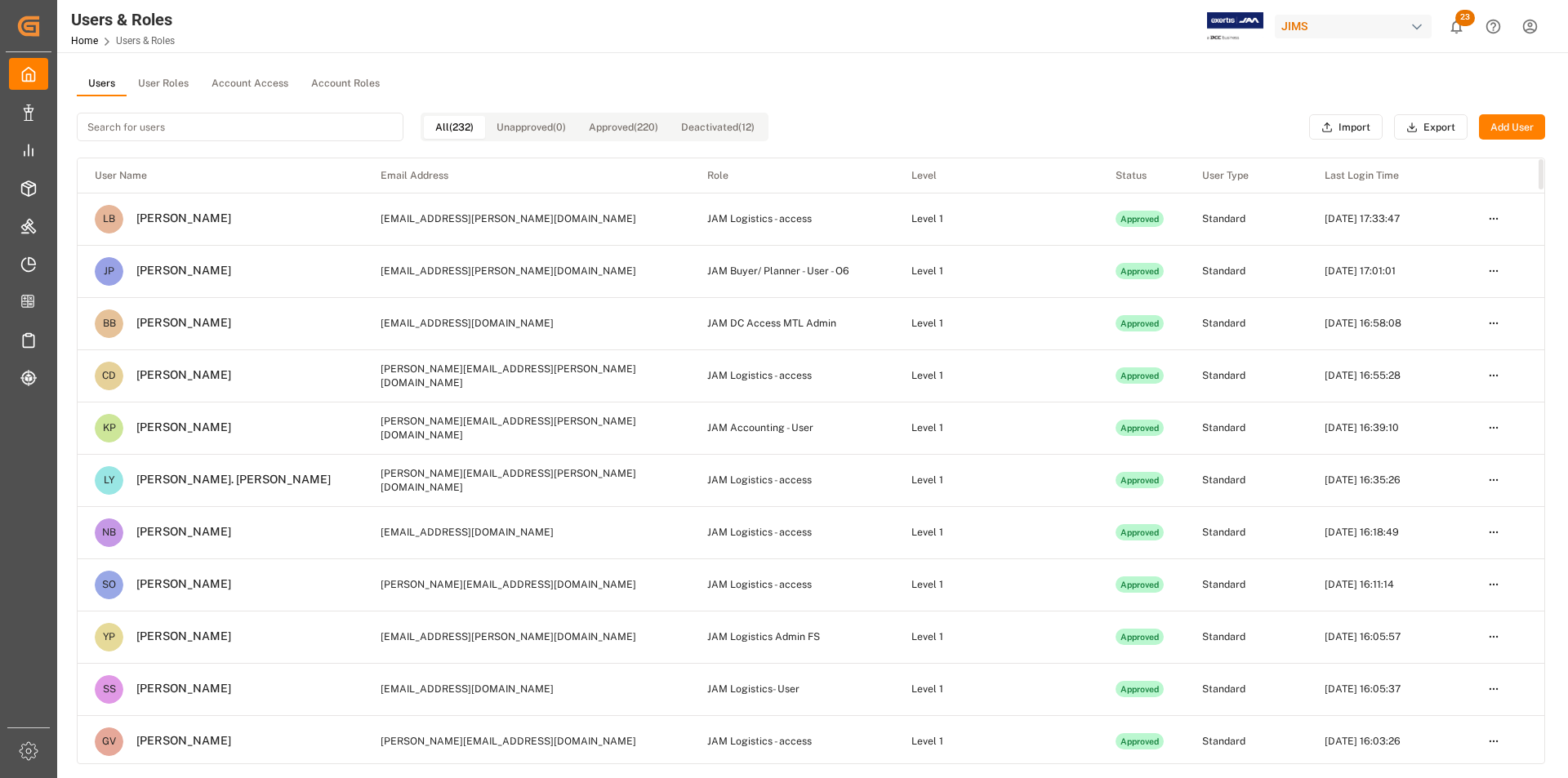
click at [261, 118] on input at bounding box center [240, 126] width 327 height 29
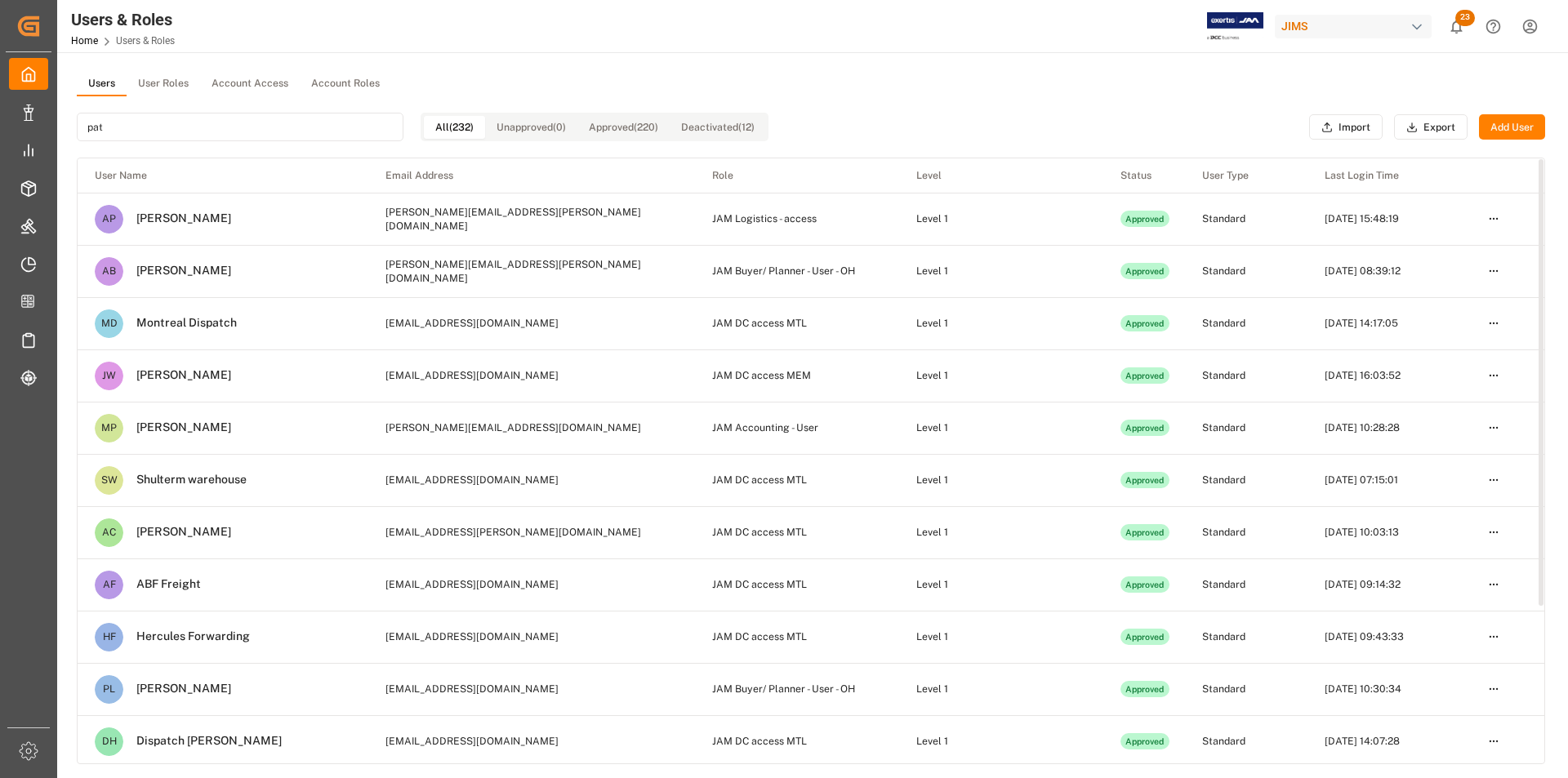
type input "pat"
click at [1492, 686] on html "Created by potrace 1.15, written by [PERSON_NAME] [DATE]-[DATE] Created by potr…" at bounding box center [784, 389] width 1568 height 778
click at [1487, 629] on div "Deactivate" at bounding box center [1458, 630] width 84 height 23
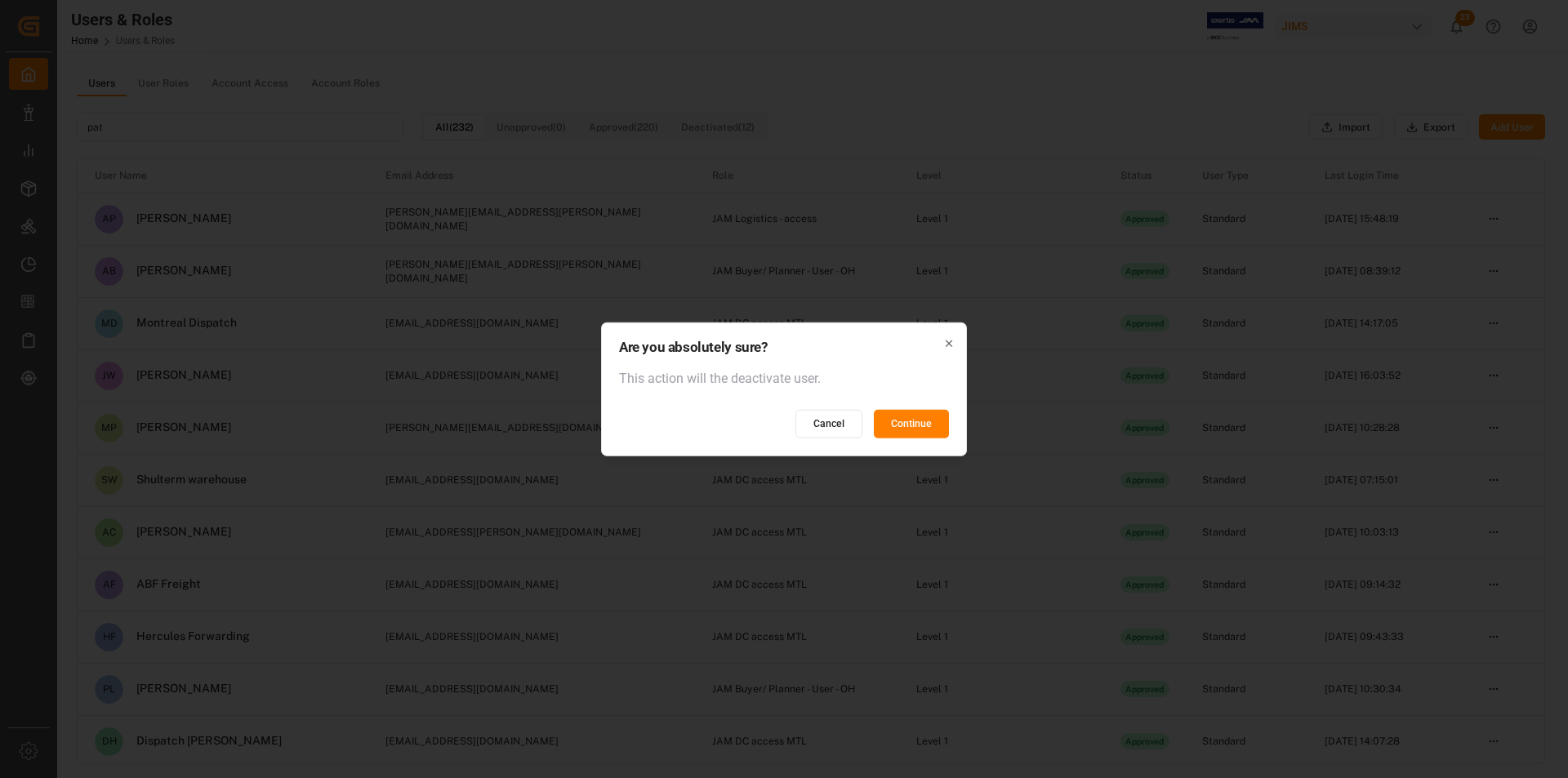
click at [891, 419] on button "Continue" at bounding box center [911, 424] width 75 height 29
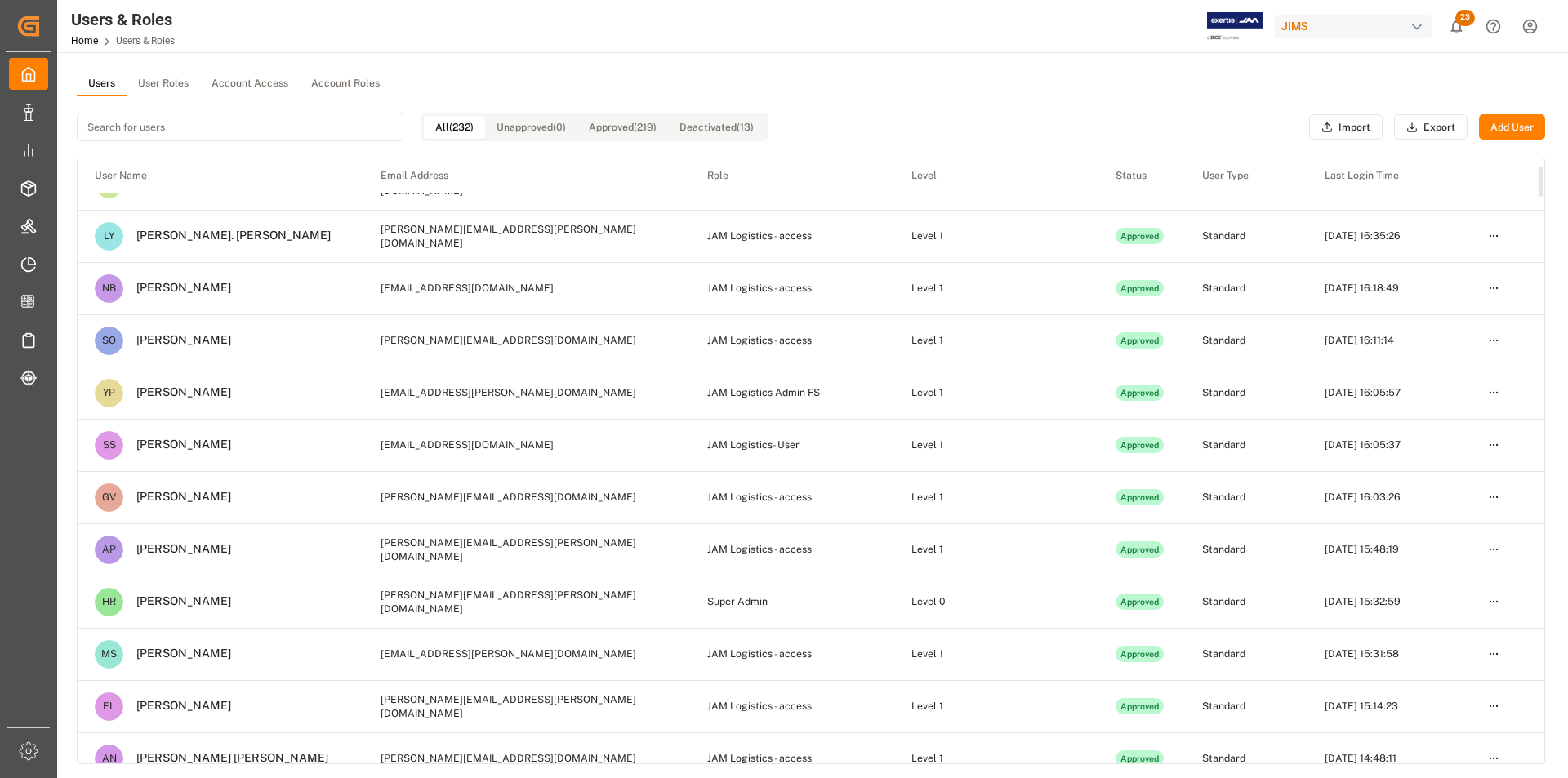
scroll to position [82, 0]
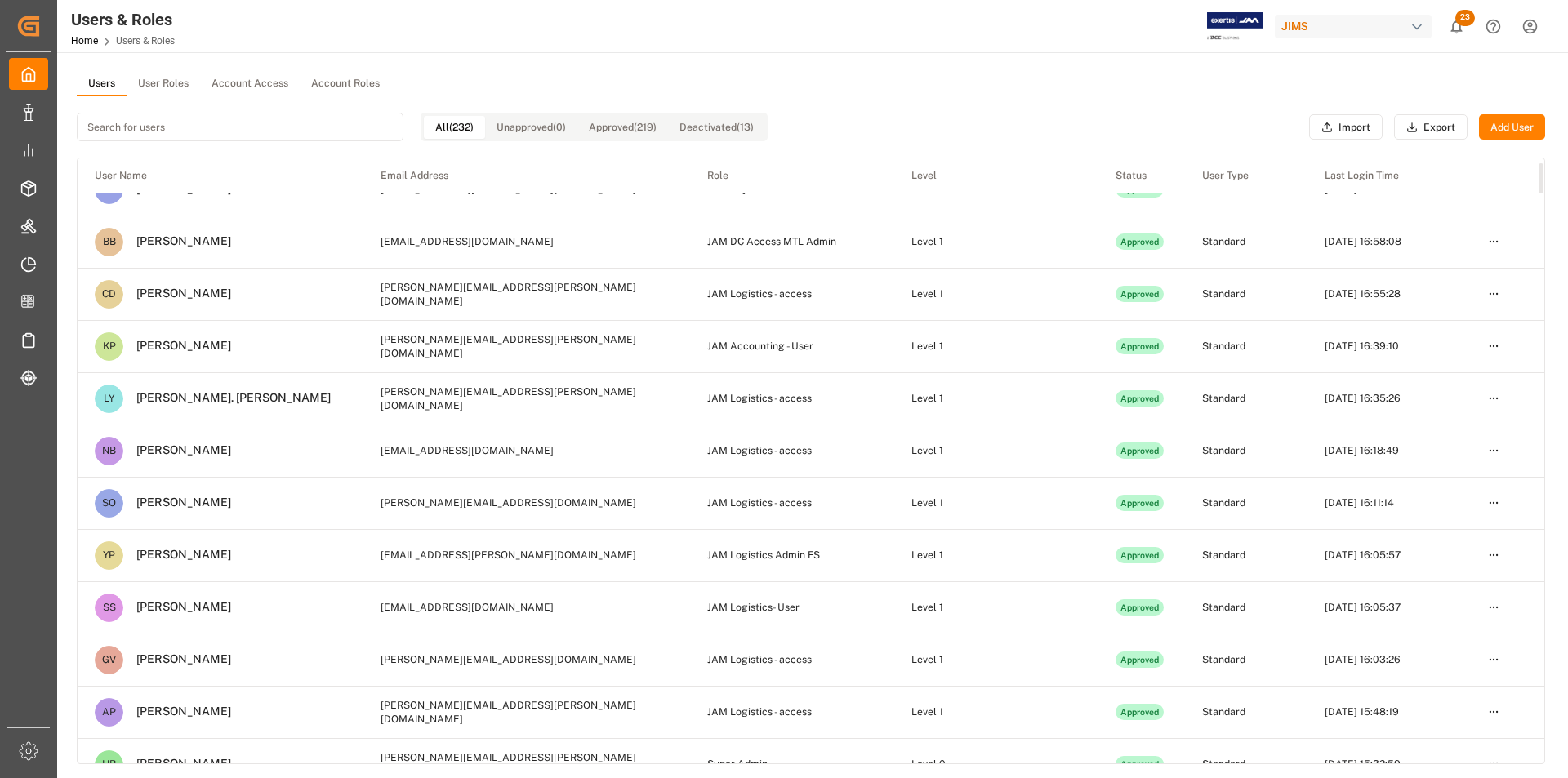
click at [732, 174] on th "Role" at bounding box center [792, 175] width 204 height 35
click at [1420, 123] on button "Export" at bounding box center [1430, 127] width 73 height 26
click at [252, 125] on input at bounding box center [240, 126] width 327 height 29
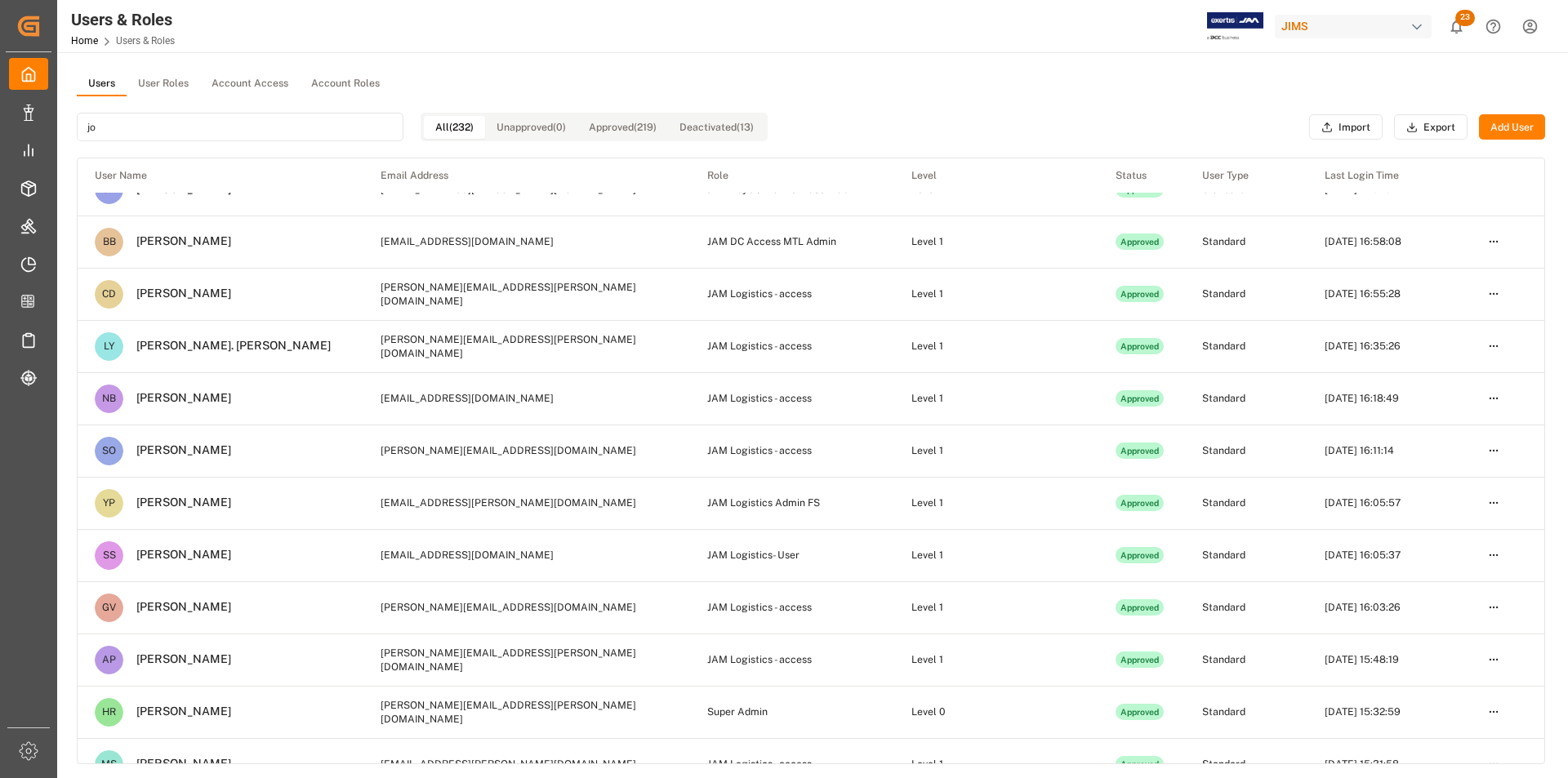
scroll to position [0, 0]
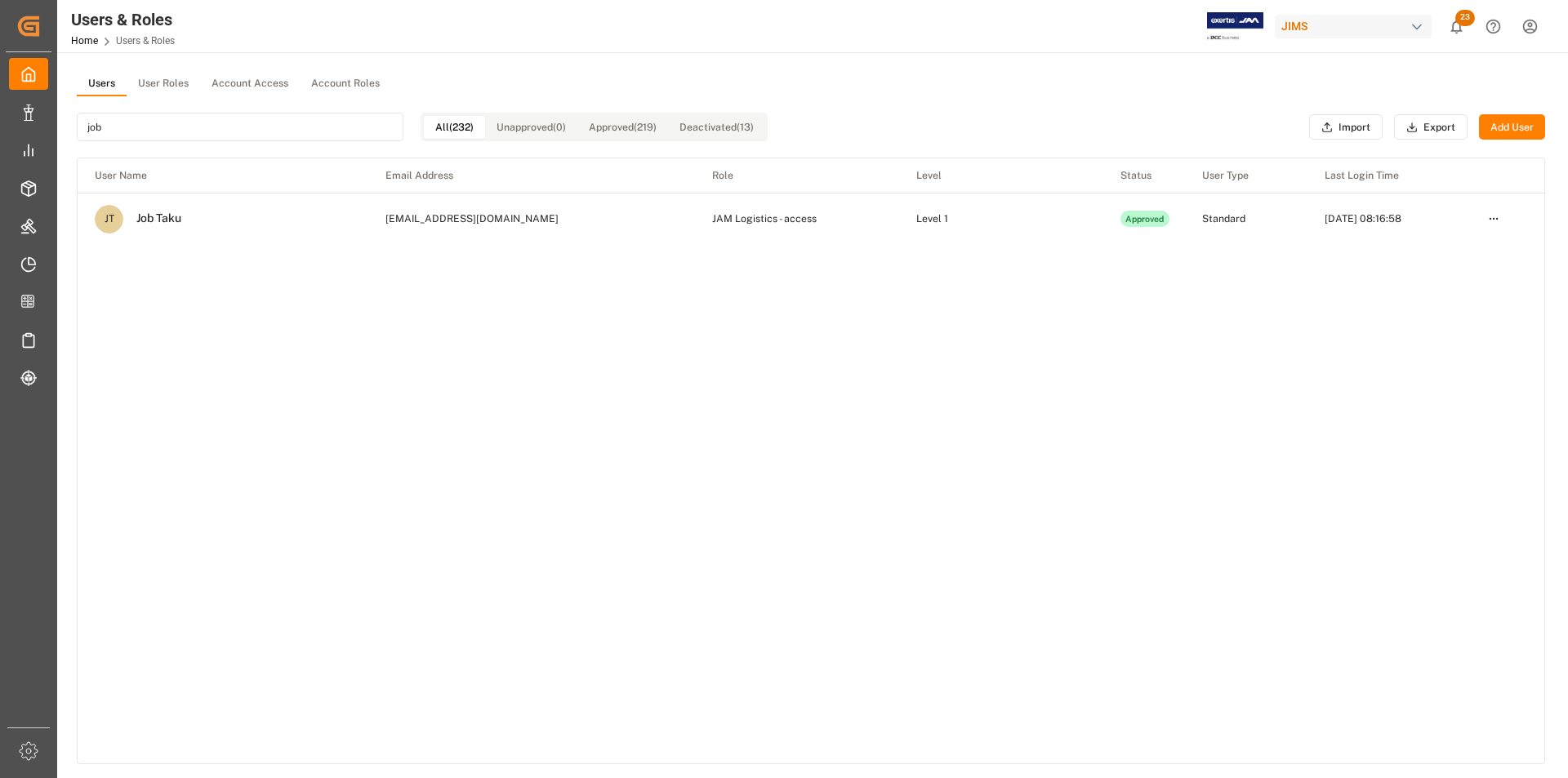
type input "job"
click at [1493, 217] on html "Created by potrace 1.15, written by [PERSON_NAME] [DATE]-[DATE] Created by potr…" at bounding box center [784, 389] width 1568 height 778
click at [1473, 295] on div "Deactivate" at bounding box center [1458, 294] width 84 height 23
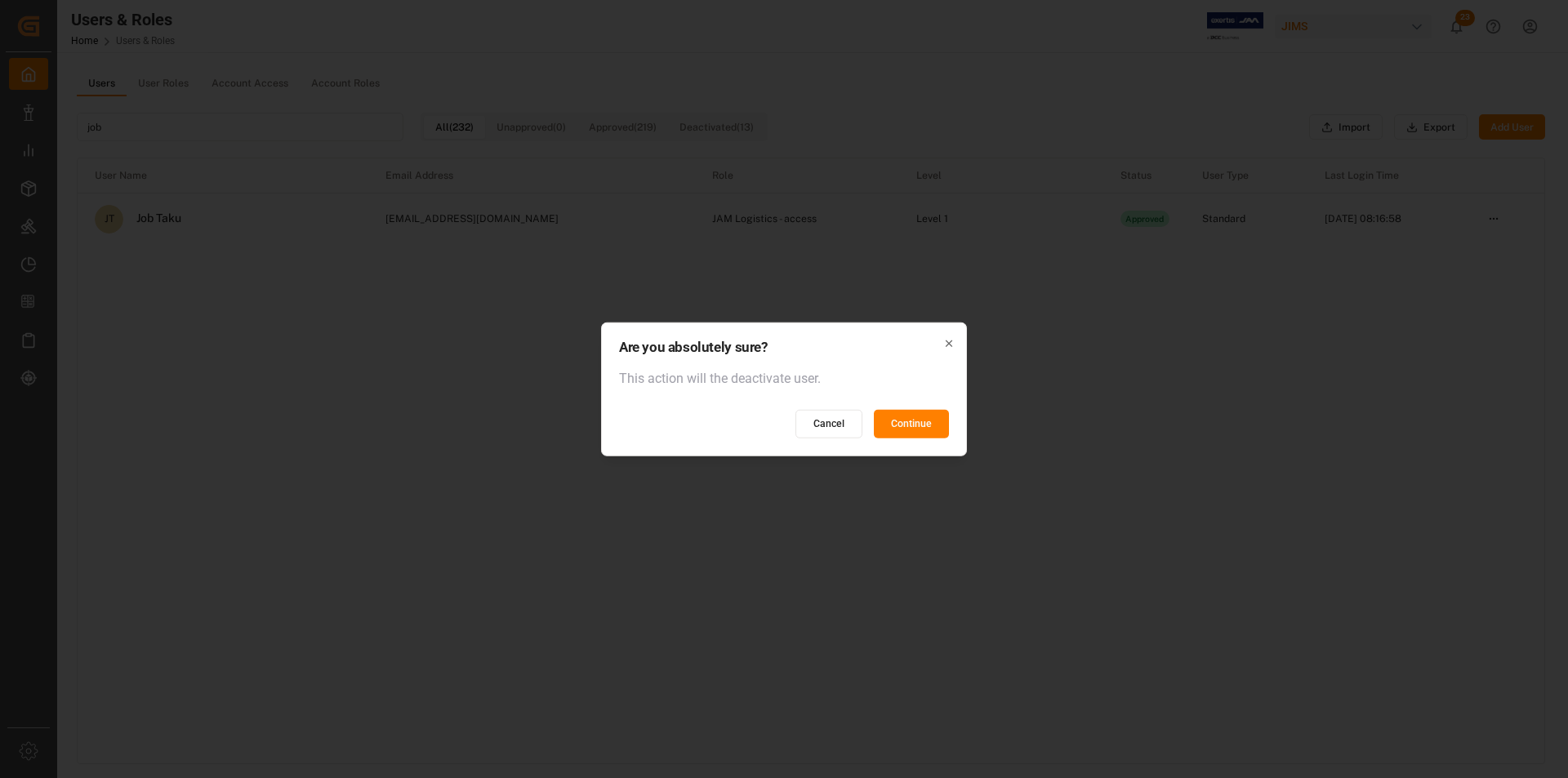
click at [932, 422] on button "Continue" at bounding box center [911, 424] width 75 height 29
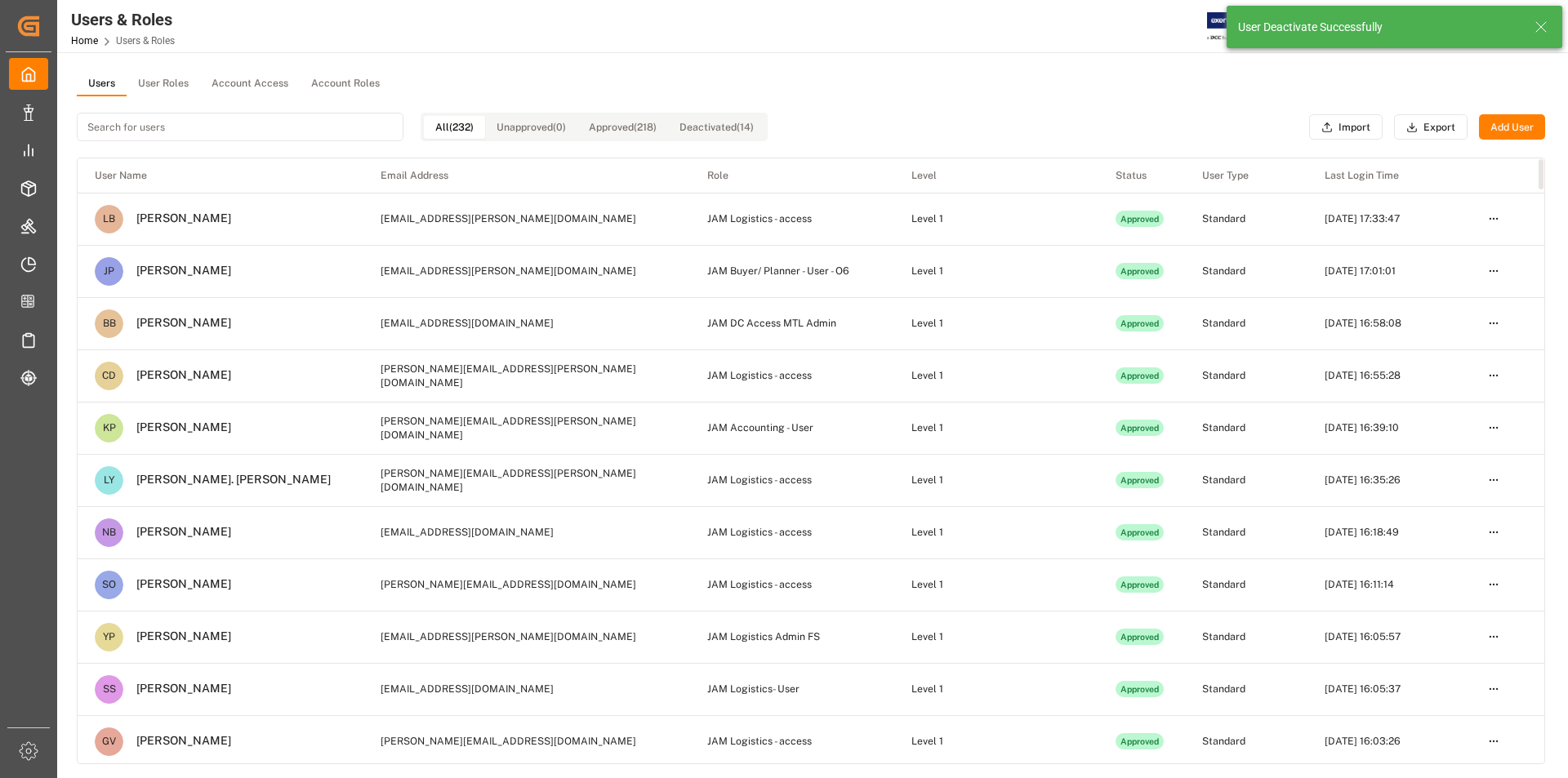
click at [267, 132] on input at bounding box center [240, 126] width 327 height 29
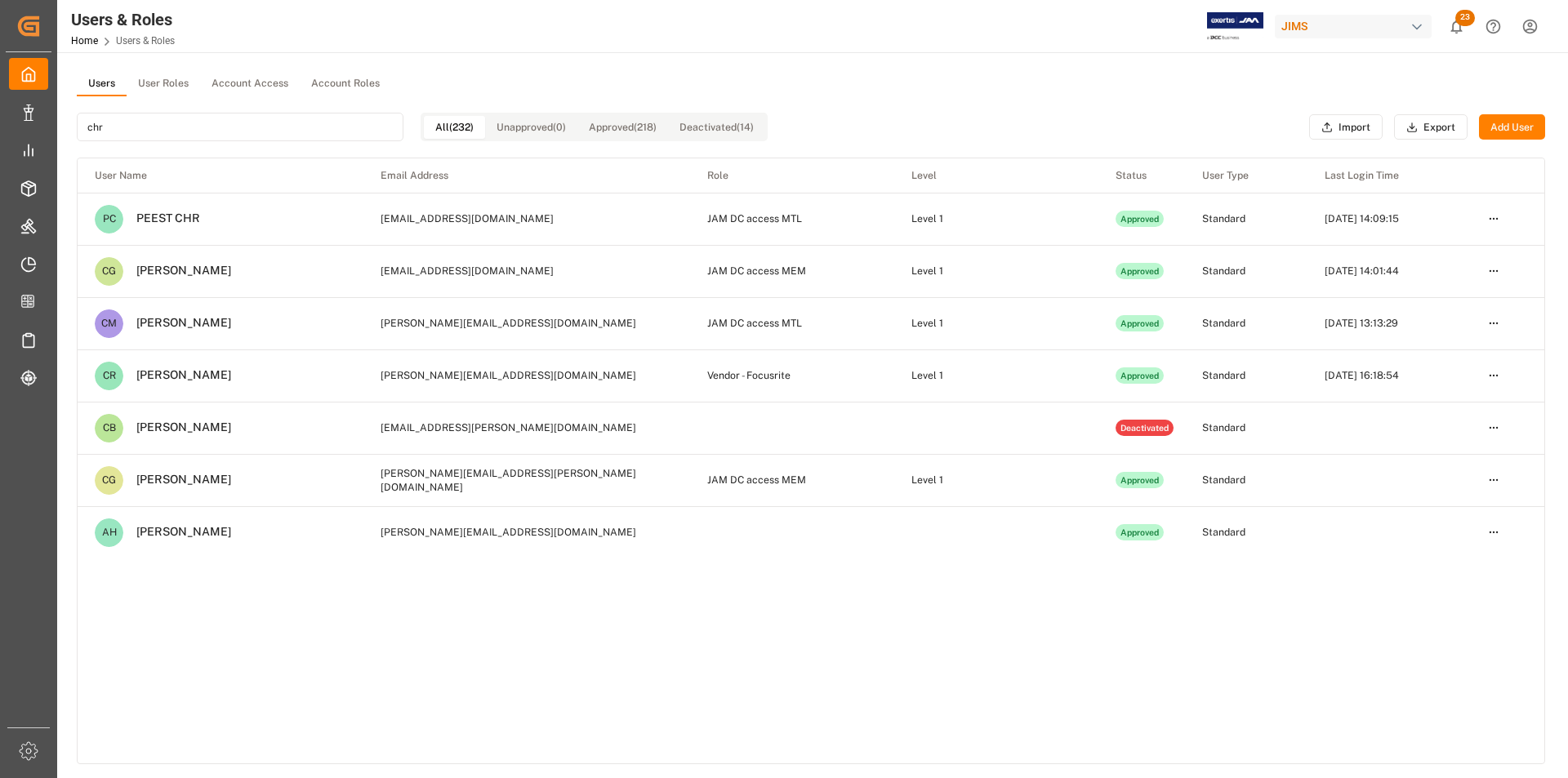
type input "chr"
click at [144, 78] on button "User Roles" at bounding box center [163, 84] width 73 height 25
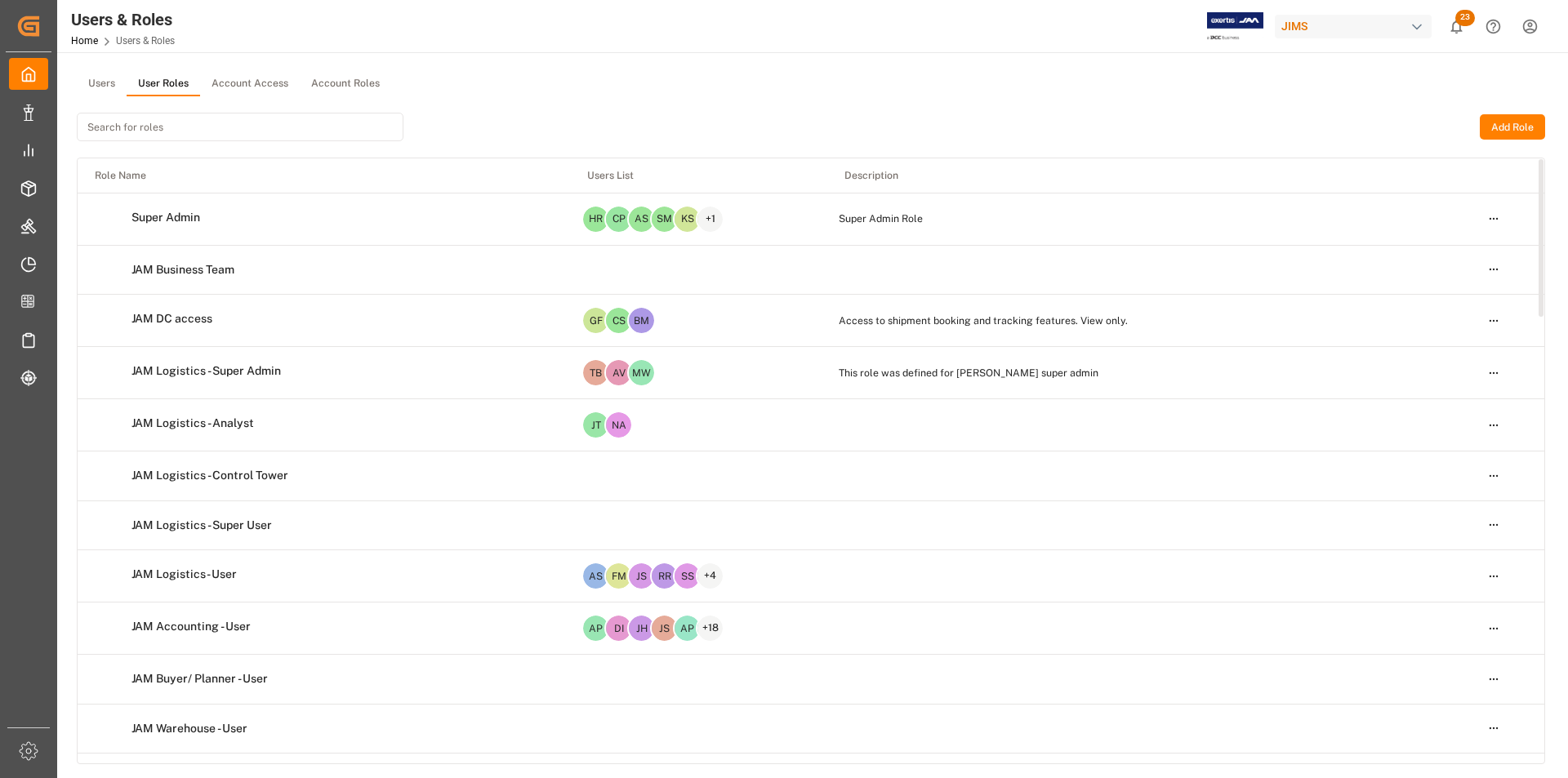
click at [96, 86] on button "Users" at bounding box center [102, 84] width 49 height 25
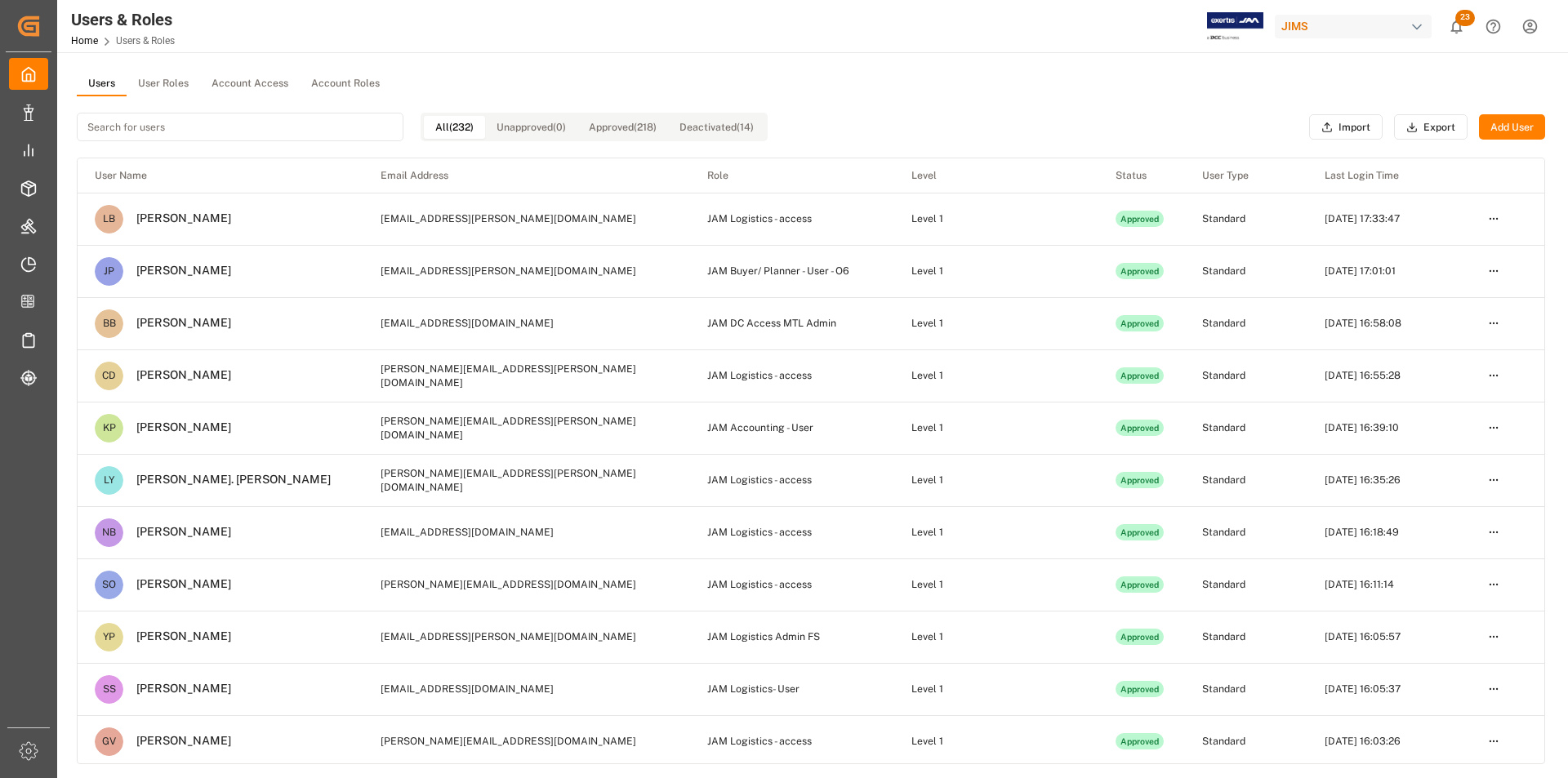
click at [1519, 121] on button "Add User" at bounding box center [1511, 127] width 66 height 26
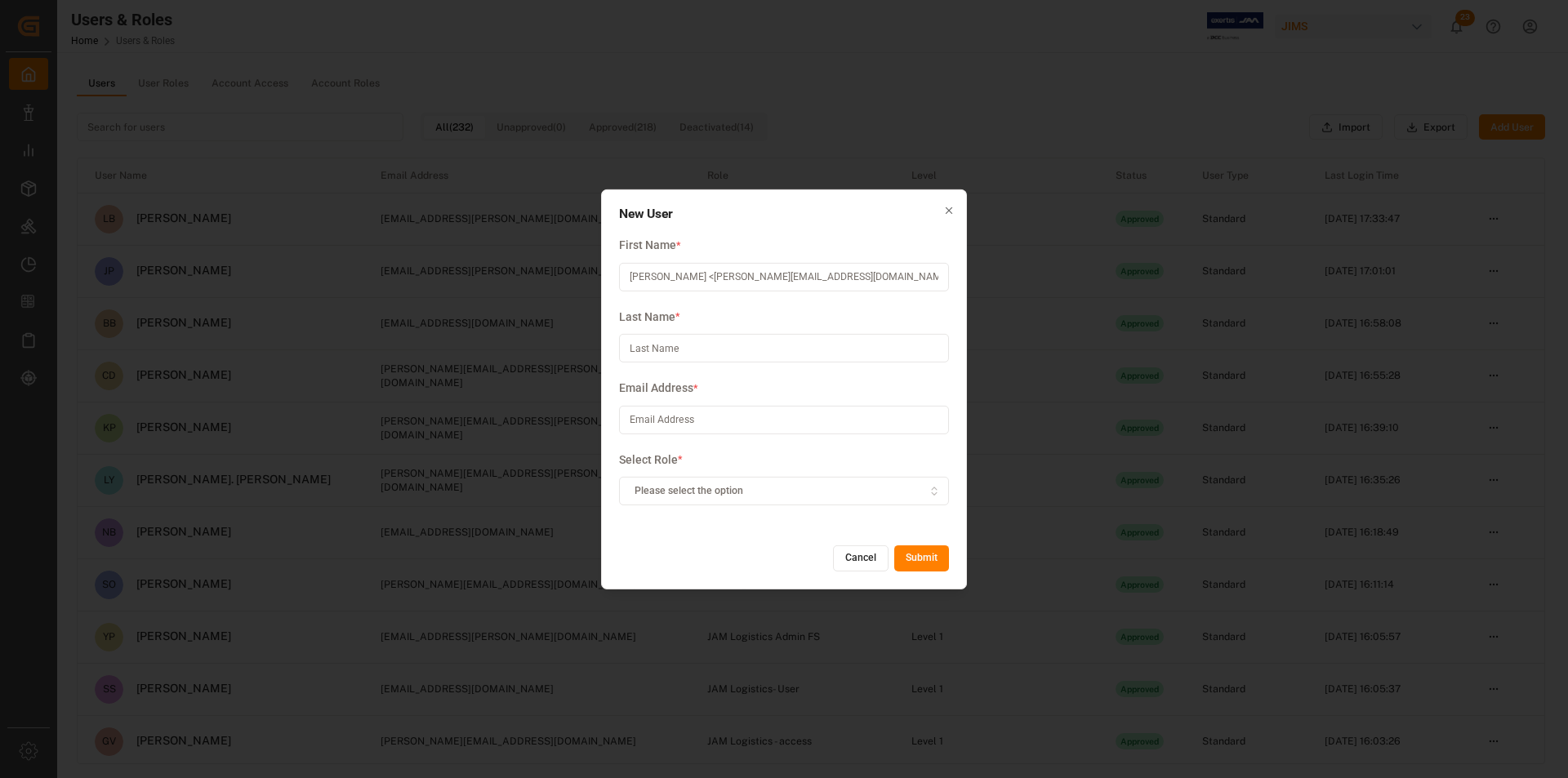
type input "[PERSON_NAME] <[PERSON_NAME][EMAIL_ADDRESS][DOMAIN_NAME]>"
click at [769, 345] on input at bounding box center [784, 348] width 330 height 29
paste input "[PERSON_NAME] <[PERSON_NAME][EMAIL_ADDRESS][DOMAIN_NAME]>"
type input "[PERSON_NAME] <[PERSON_NAME][EMAIL_ADDRESS][DOMAIN_NAME]>"
click at [737, 418] on input at bounding box center [784, 420] width 330 height 29
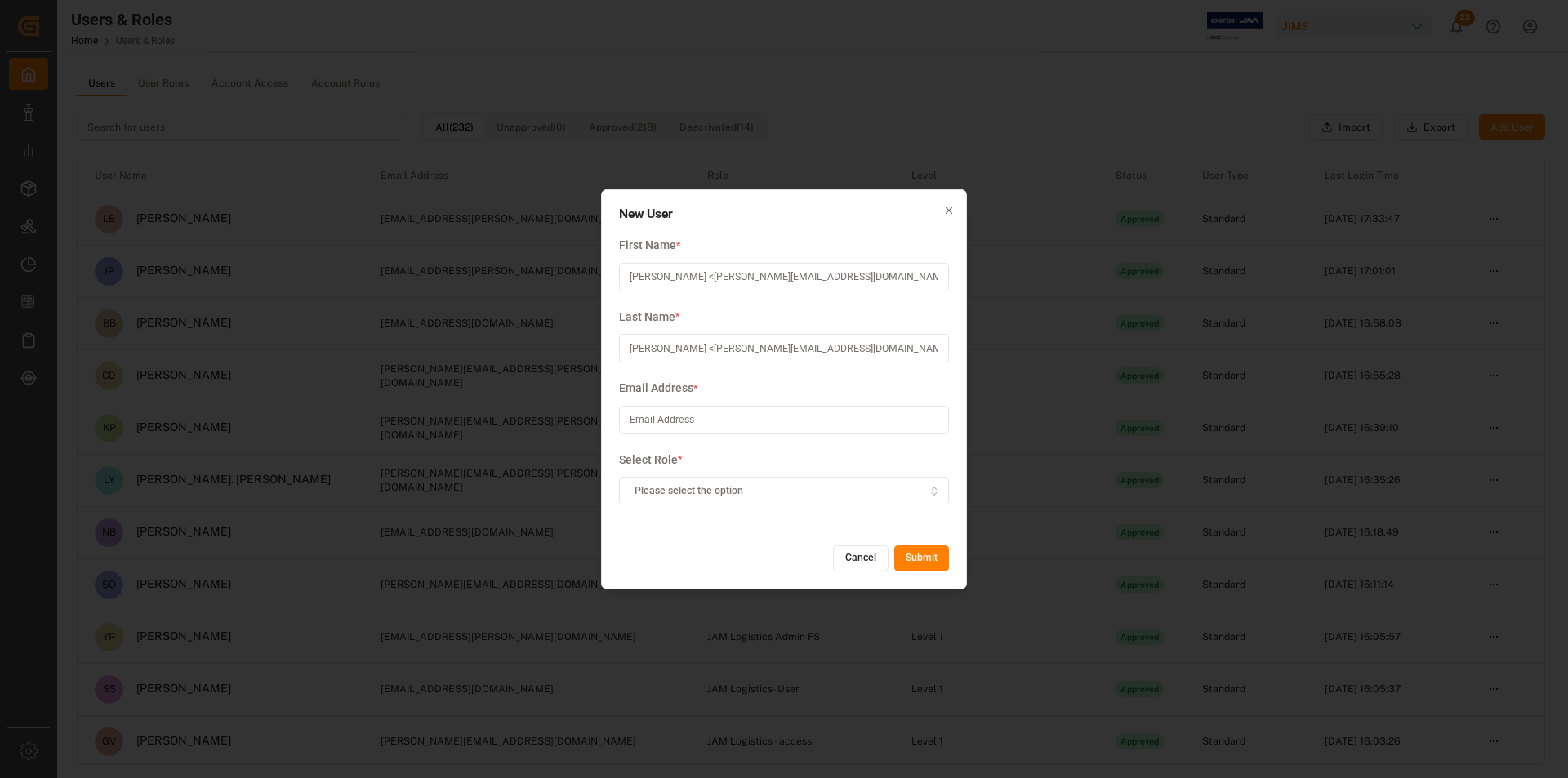
paste input "[PERSON_NAME] <[PERSON_NAME][EMAIL_ADDRESS][DOMAIN_NAME]>"
drag, startPoint x: 704, startPoint y: 419, endPoint x: 605, endPoint y: 416, distance: 99.0
click at [605, 416] on div "New User First Name * [PERSON_NAME] <[PERSON_NAME][EMAIL_ADDRESS][DOMAIN_NAME]>…" at bounding box center [784, 388] width 365 height 400
click at [846, 423] on input "[PERSON_NAME][EMAIL_ADDRESS][DOMAIN_NAME]>" at bounding box center [784, 420] width 330 height 29
type input "[PERSON_NAME][EMAIL_ADDRESS][DOMAIN_NAME]"
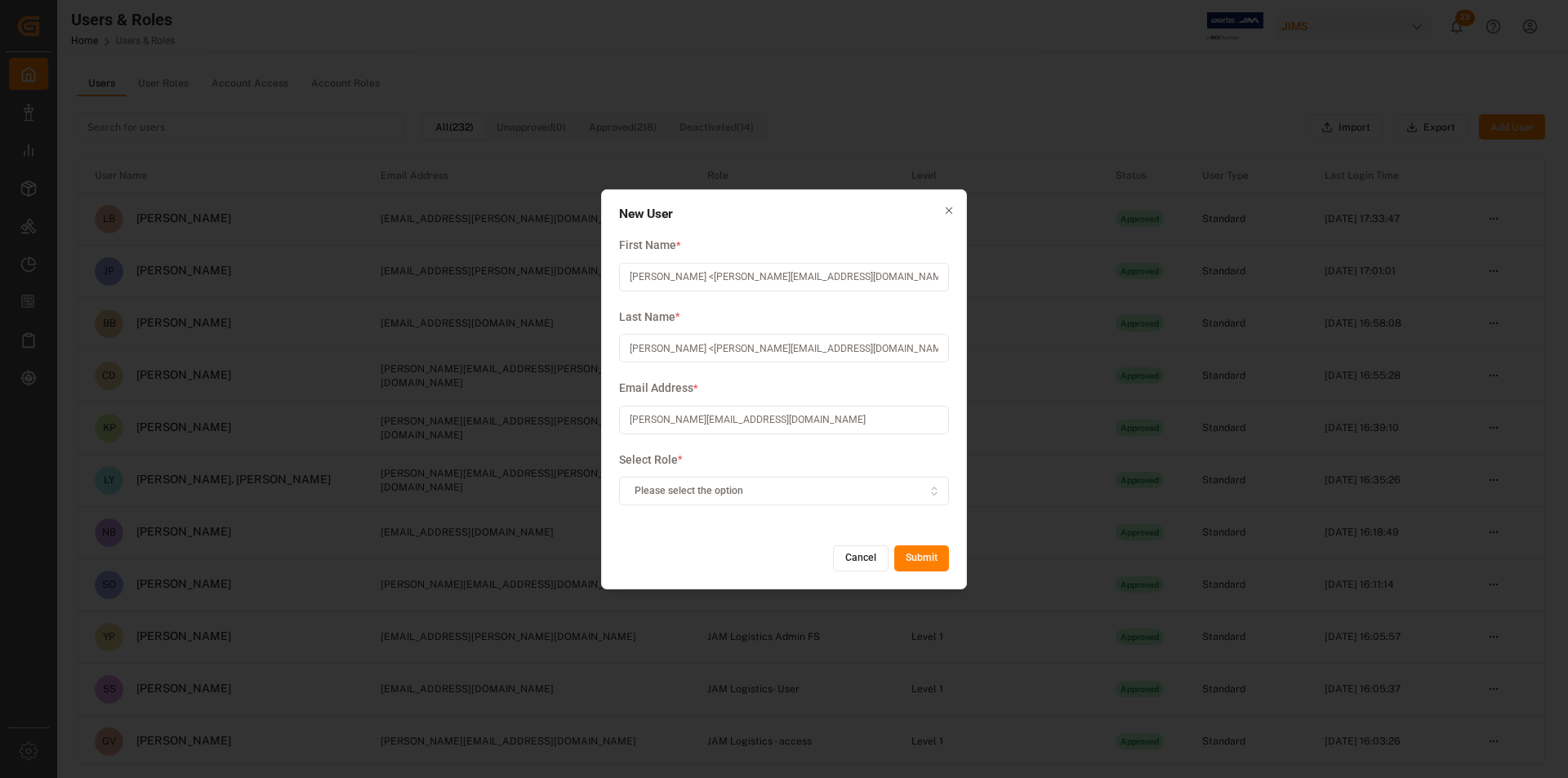
click at [780, 351] on input "[PERSON_NAME] <[PERSON_NAME][EMAIL_ADDRESS][DOMAIN_NAME]>" at bounding box center [784, 348] width 330 height 29
drag, startPoint x: 663, startPoint y: 350, endPoint x: 596, endPoint y: 345, distance: 67.2
click at [596, 345] on div "New User First Name * [PERSON_NAME] <[PERSON_NAME][EMAIL_ADDRESS][DOMAIN_NAME]>…" at bounding box center [784, 389] width 1568 height 778
drag, startPoint x: 875, startPoint y: 350, endPoint x: 665, endPoint y: 344, distance: 210.1
click at [665, 344] on input "Zebere <[PERSON_NAME][EMAIL_ADDRESS][DOMAIN_NAME]>" at bounding box center [784, 348] width 330 height 29
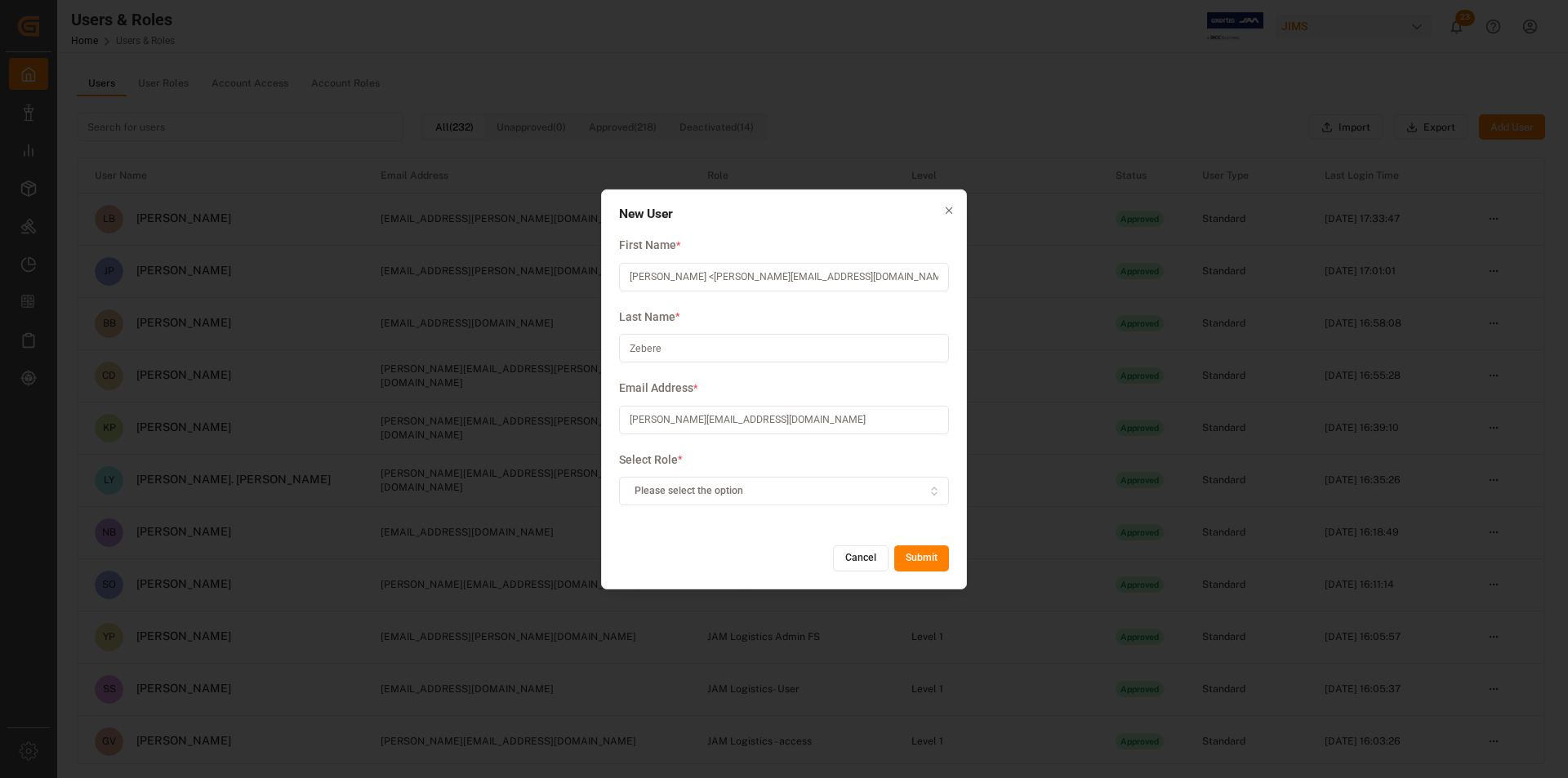
click at [634, 353] on input "Zebere" at bounding box center [784, 348] width 330 height 29
click at [626, 351] on input "Zebere" at bounding box center [784, 348] width 330 height 29
type input "Zebere"
drag, startPoint x: 663, startPoint y: 275, endPoint x: 983, endPoint y: 289, distance: 320.3
click at [983, 289] on div "New User First Name * [PERSON_NAME] <[PERSON_NAME][EMAIL_ADDRESS][DOMAIN_NAME]>…" at bounding box center [784, 389] width 1568 height 778
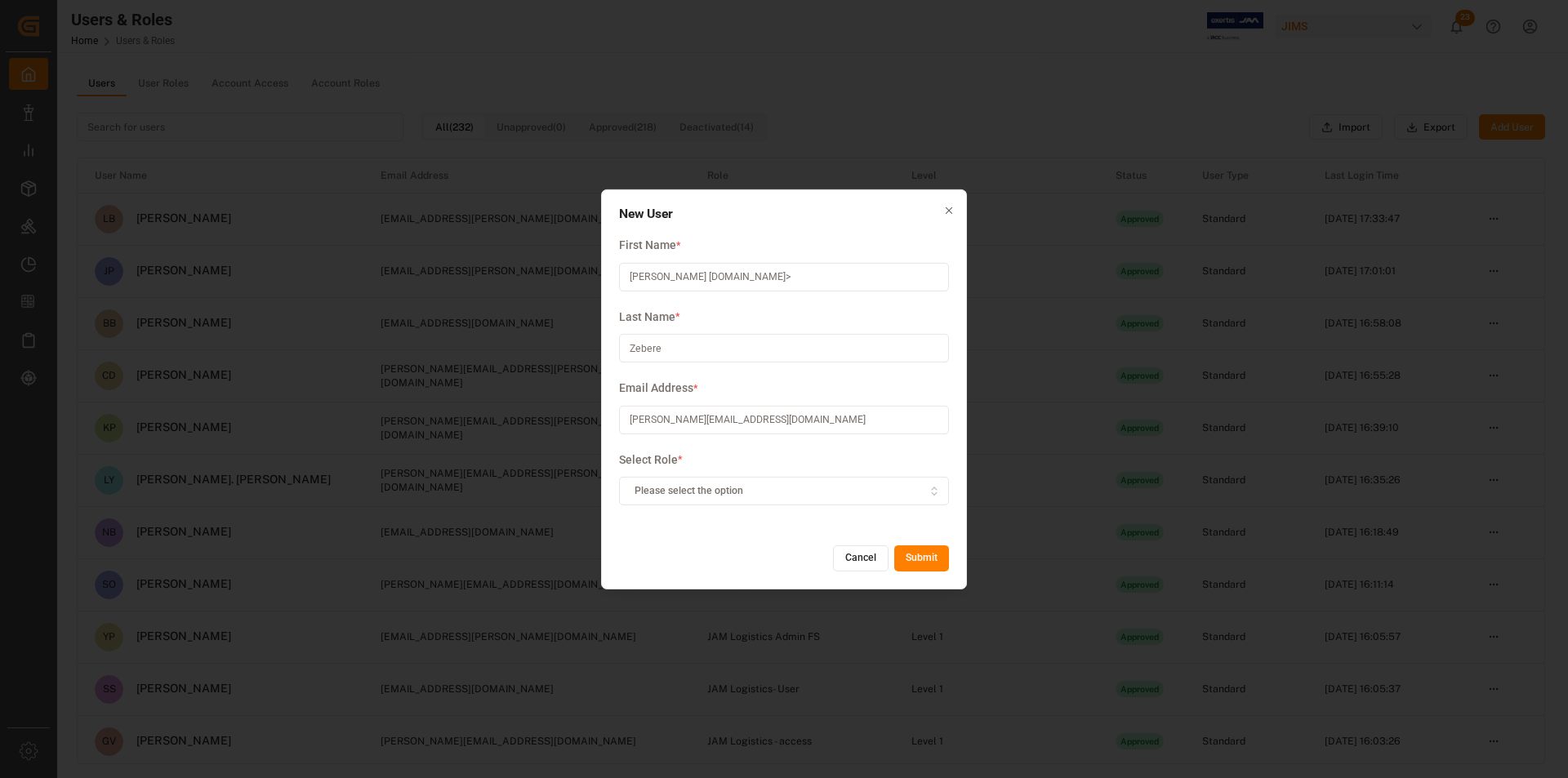
drag, startPoint x: 784, startPoint y: 286, endPoint x: 661, endPoint y: 272, distance: 123.8
click at [661, 272] on input "[PERSON_NAME] [DOMAIN_NAME]>" at bounding box center [784, 276] width 330 height 29
type input "[PERSON_NAME]"
click at [928, 482] on button "Please select the option" at bounding box center [784, 491] width 330 height 29
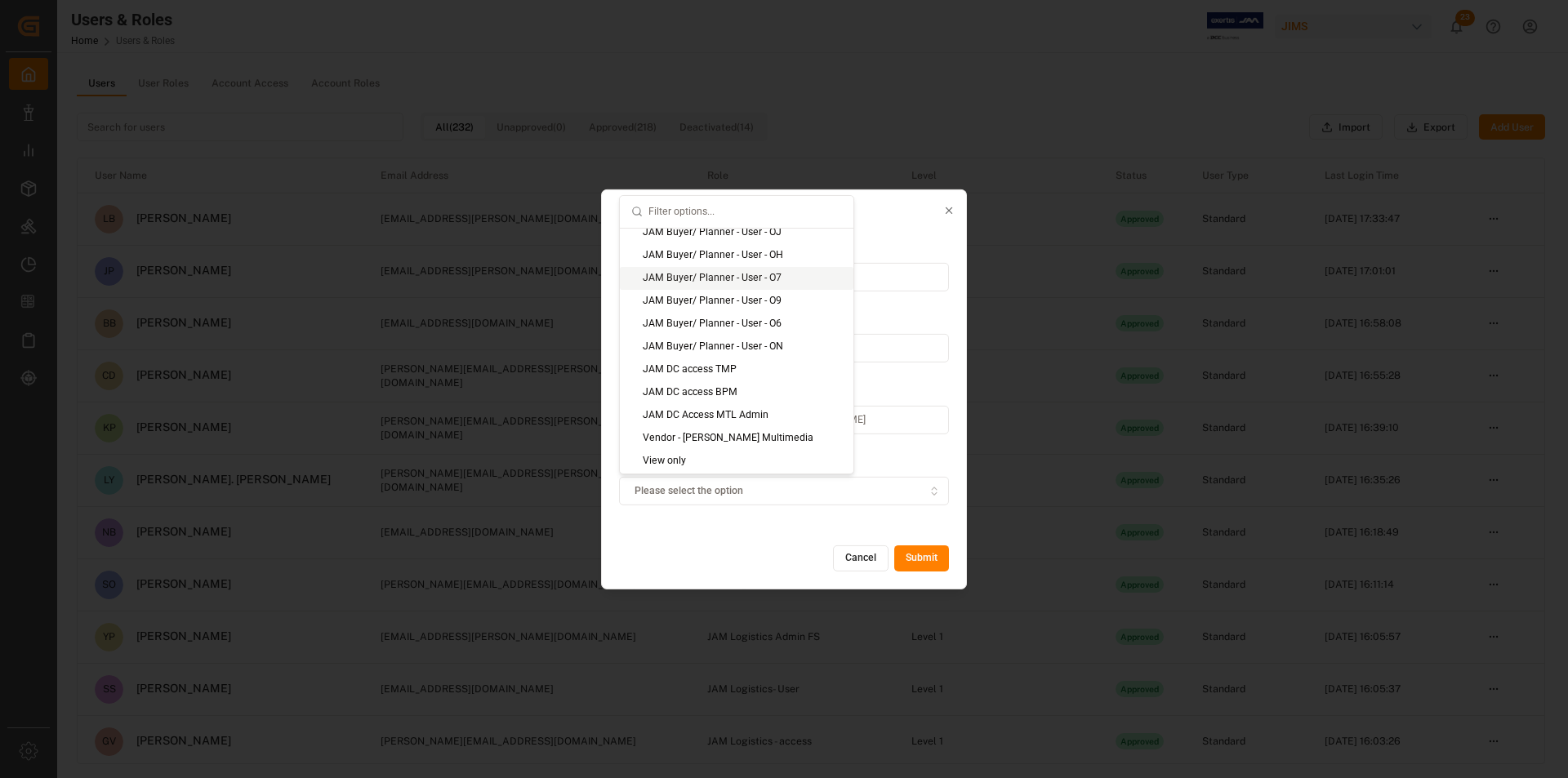
scroll to position [653, 0]
click at [720, 448] on div "JAM DC Access MEM Admin" at bounding box center [737, 455] width 233 height 23
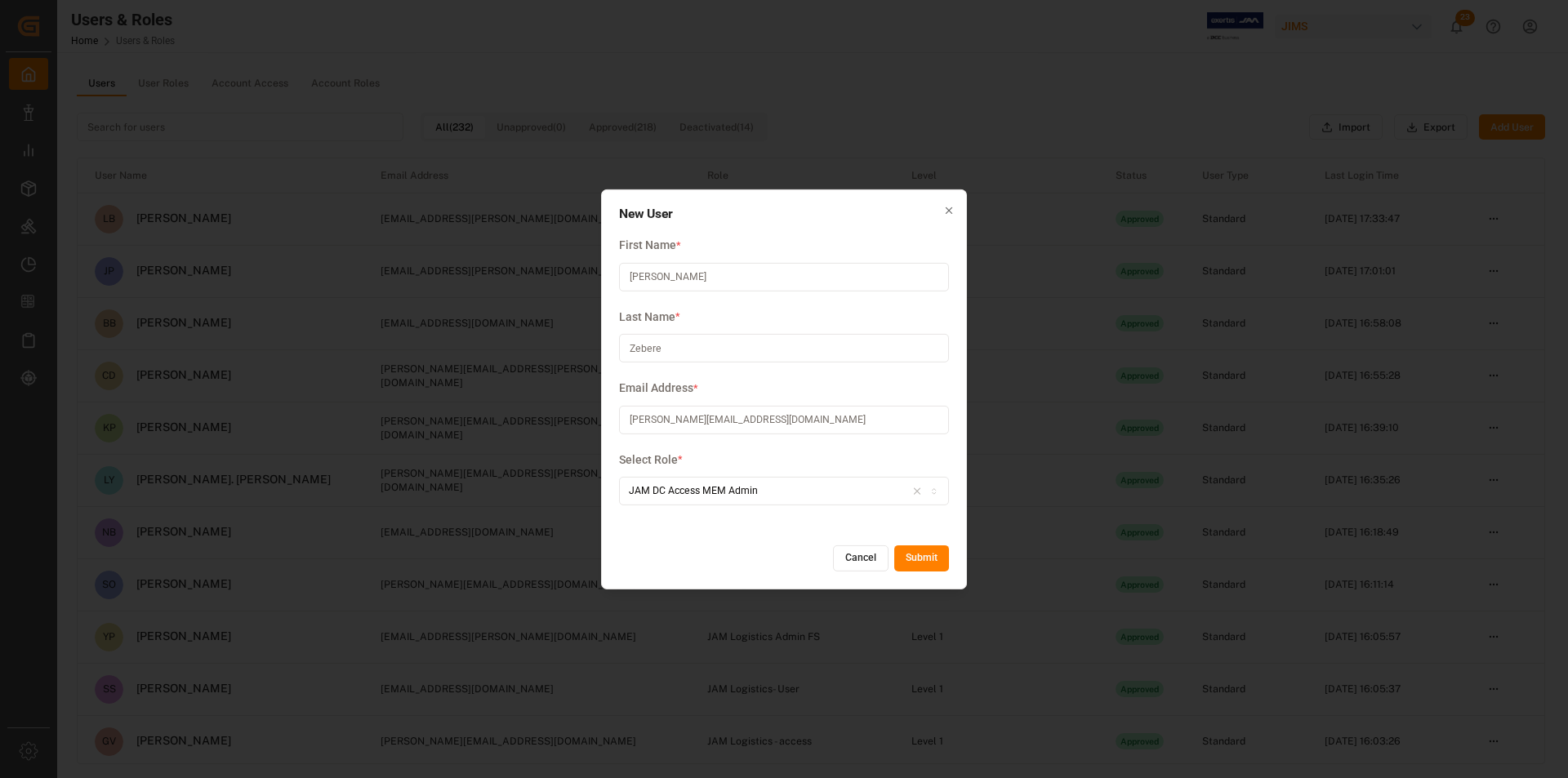
click at [933, 558] on button "Submit" at bounding box center [920, 558] width 54 height 26
click at [631, 422] on input "[PERSON_NAME][EMAIL_ADDRESS][DOMAIN_NAME]" at bounding box center [784, 420] width 330 height 29
click at [852, 557] on button "Cancel" at bounding box center [860, 558] width 55 height 26
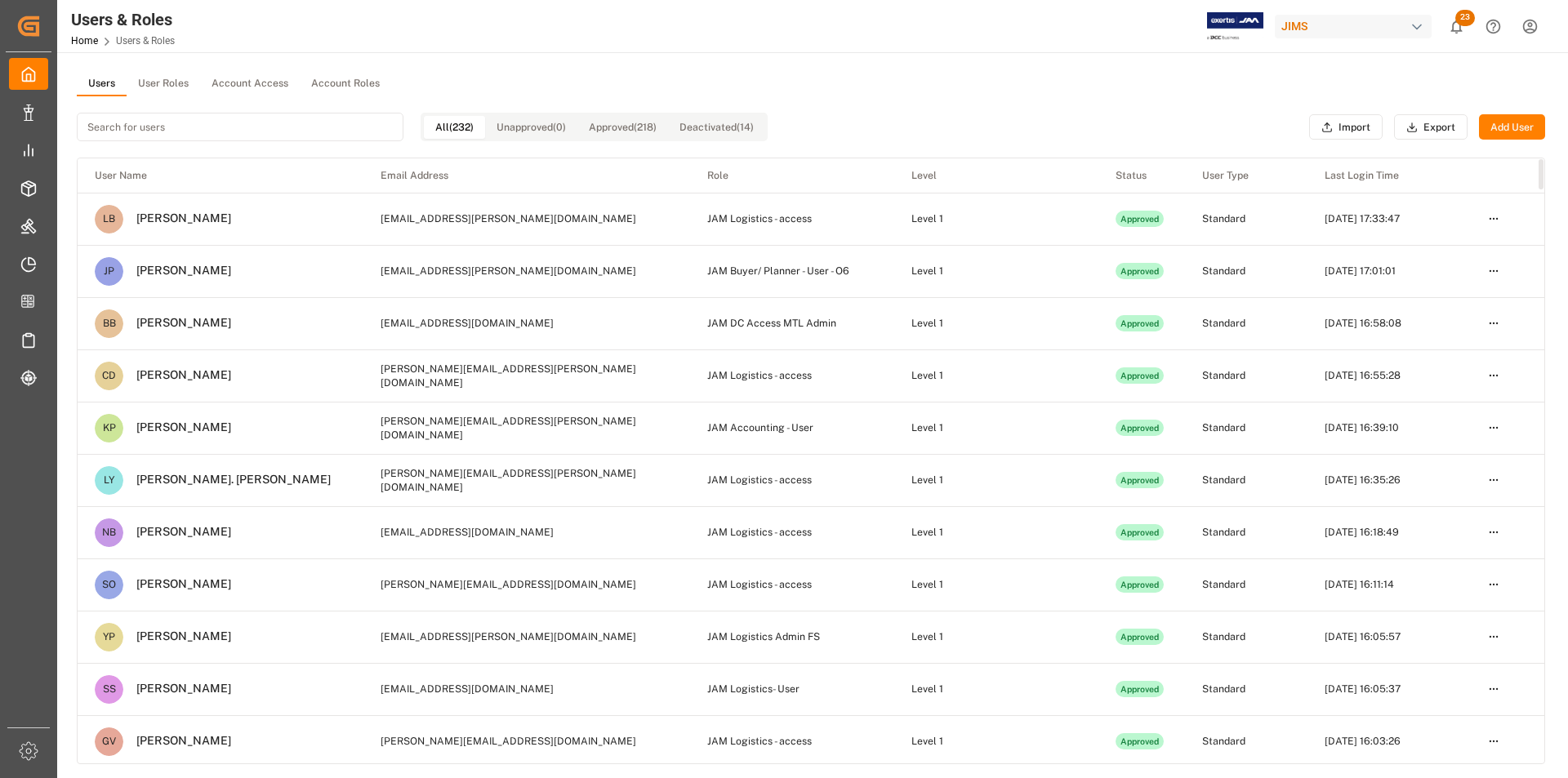
click at [286, 127] on input at bounding box center [240, 126] width 327 height 29
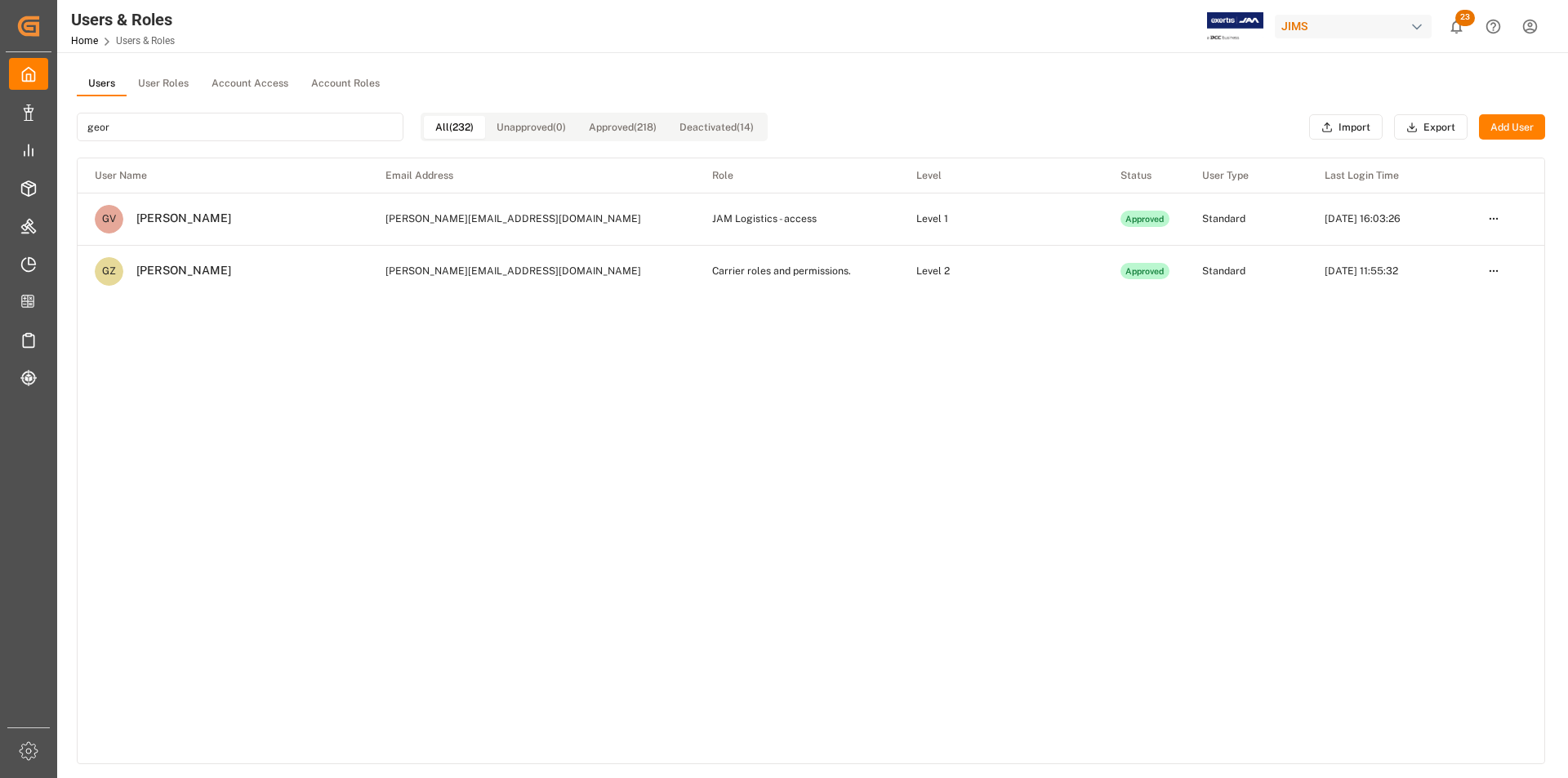
type input "geor"
click at [1491, 270] on html "Created by potrace 1.15, written by [PERSON_NAME] [DATE]-[DATE] Created by potr…" at bounding box center [784, 389] width 1568 height 778
click at [1487, 328] on div "Resend Invite" at bounding box center [1458, 324] width 84 height 23
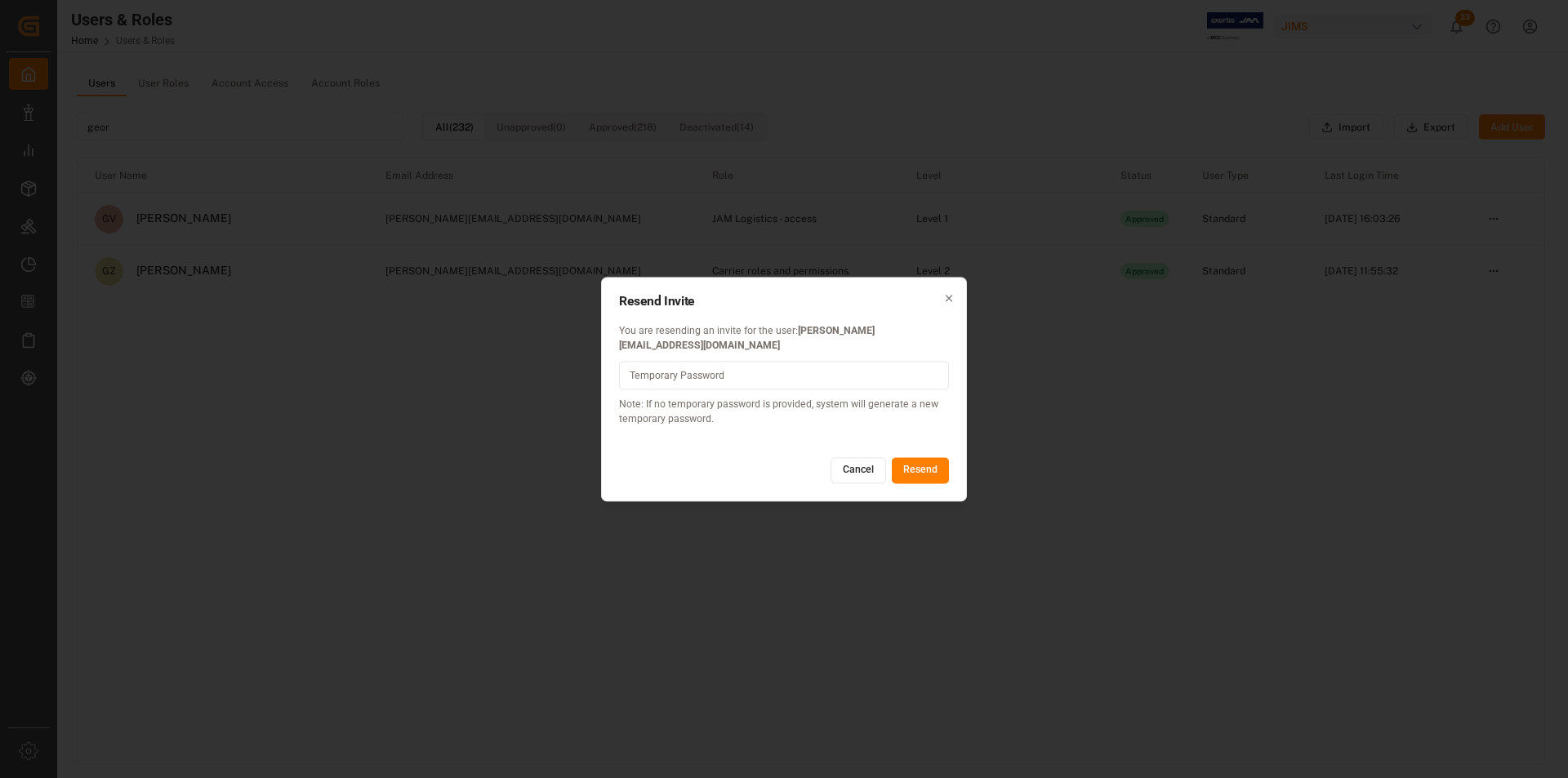
click at [938, 469] on button "Resend" at bounding box center [920, 471] width 57 height 26
